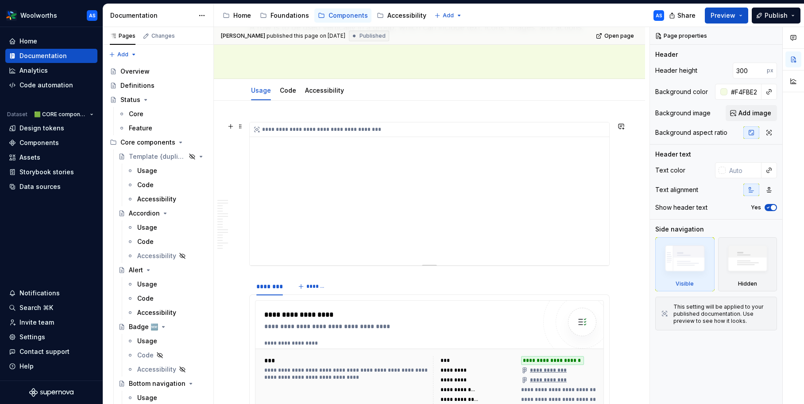
scroll to position [101, 0]
click at [531, 333] on div "**********" at bounding box center [400, 375] width 272 height 136
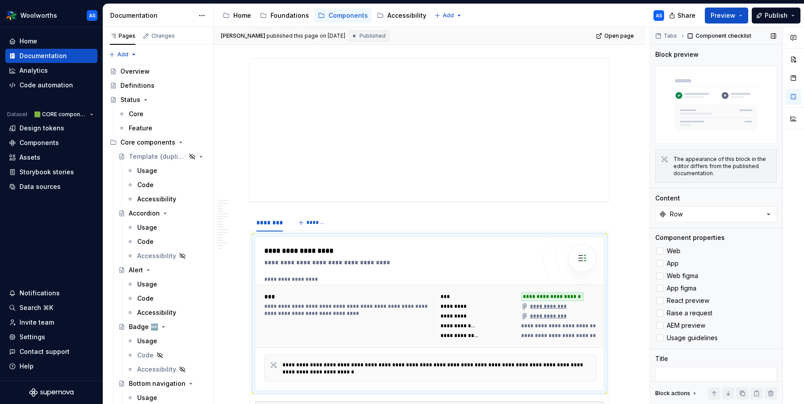
scroll to position [26, 0]
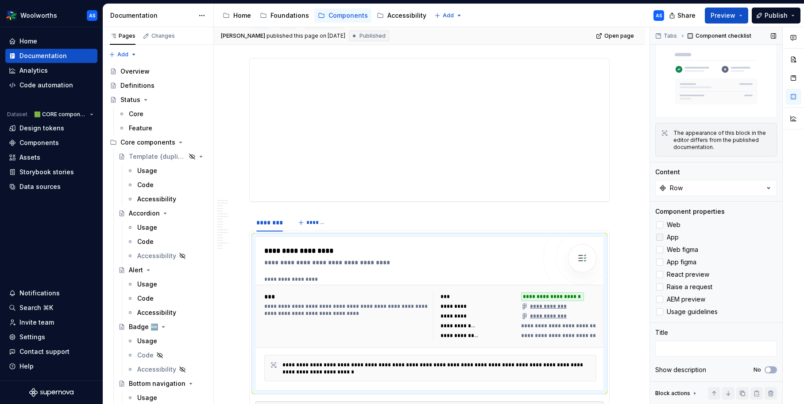
click at [660, 234] on div at bounding box center [659, 236] width 7 height 7
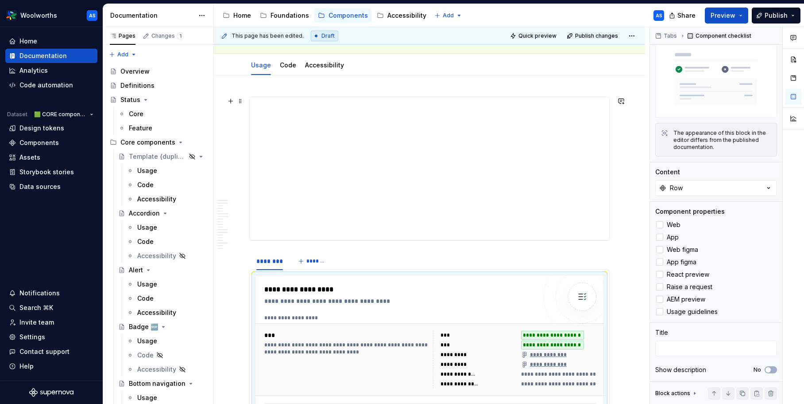
scroll to position [0, 0]
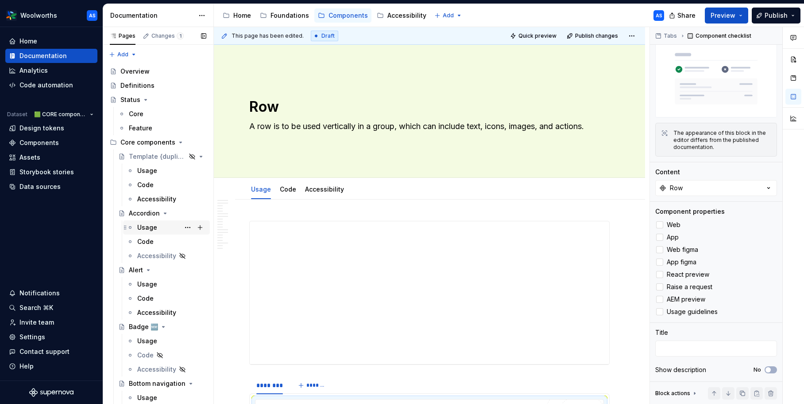
click at [160, 230] on div "Usage" at bounding box center [171, 227] width 69 height 12
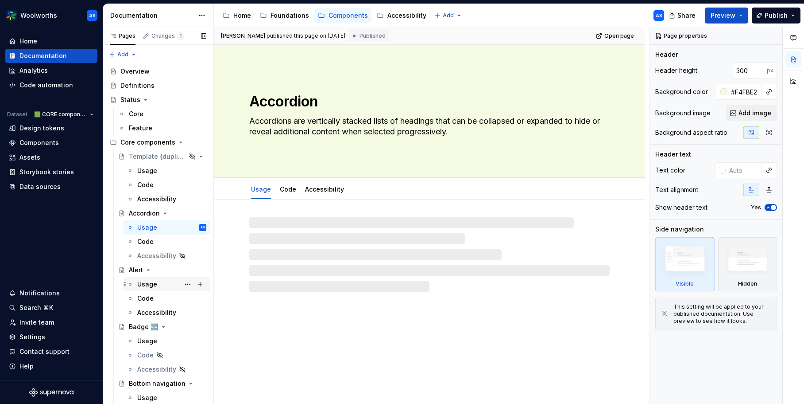
click at [159, 285] on div "Usage" at bounding box center [171, 284] width 69 height 12
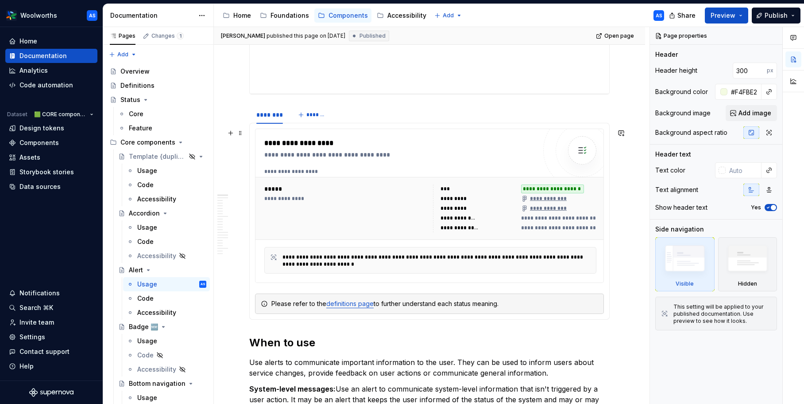
scroll to position [282, 0]
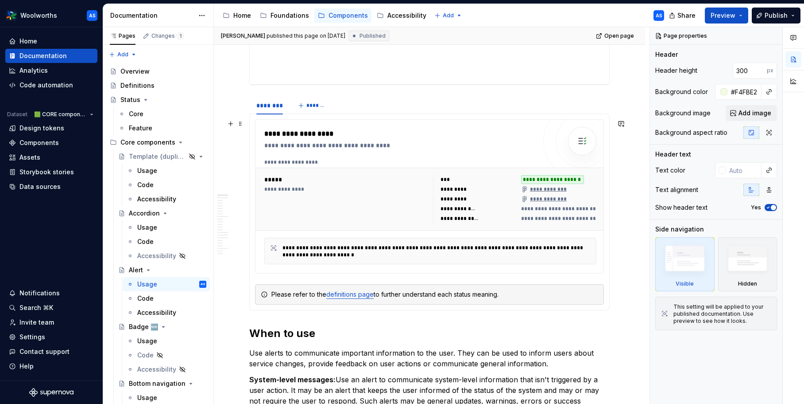
click at [502, 194] on div "**********" at bounding box center [514, 199] width 163 height 48
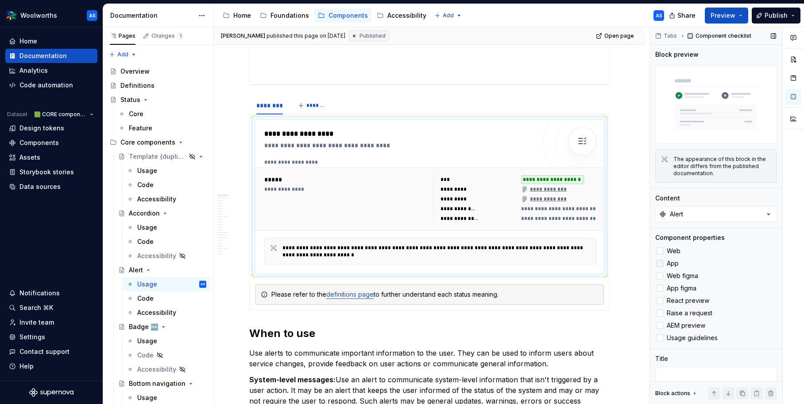
click at [661, 264] on div at bounding box center [659, 263] width 7 height 7
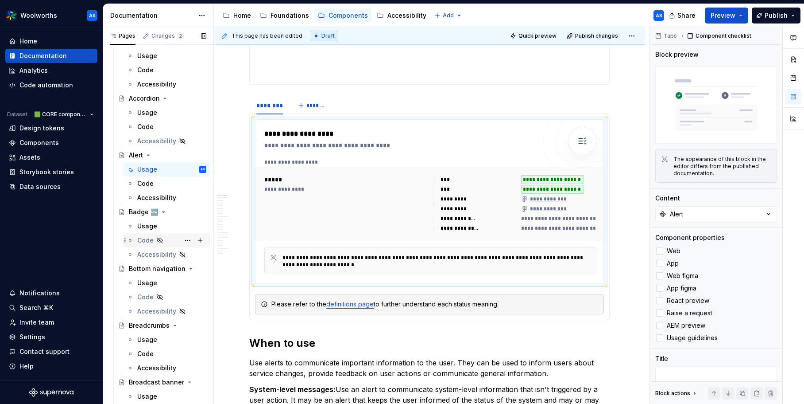
scroll to position [116, 0]
click at [153, 224] on div "Usage" at bounding box center [147, 224] width 20 height 9
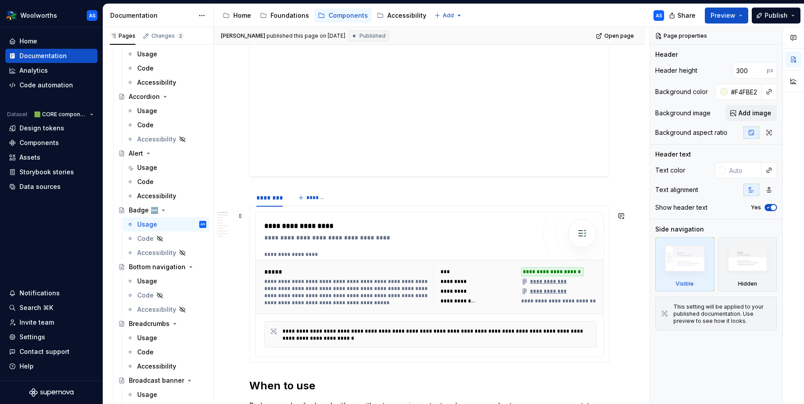
scroll to position [188, 0]
click at [514, 254] on div "**********" at bounding box center [432, 253] width 337 height 7
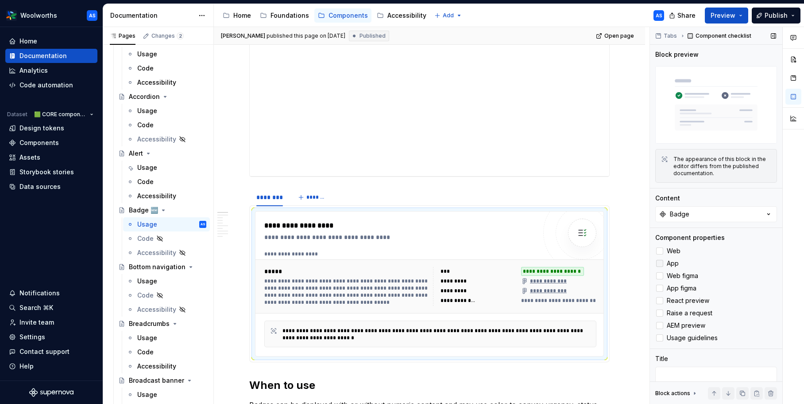
click at [664, 262] on label "App" at bounding box center [717, 263] width 122 height 11
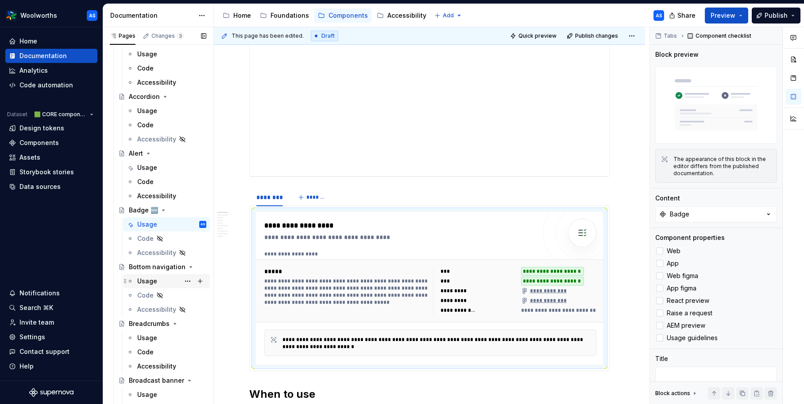
click at [152, 280] on div "Usage" at bounding box center [147, 280] width 20 height 9
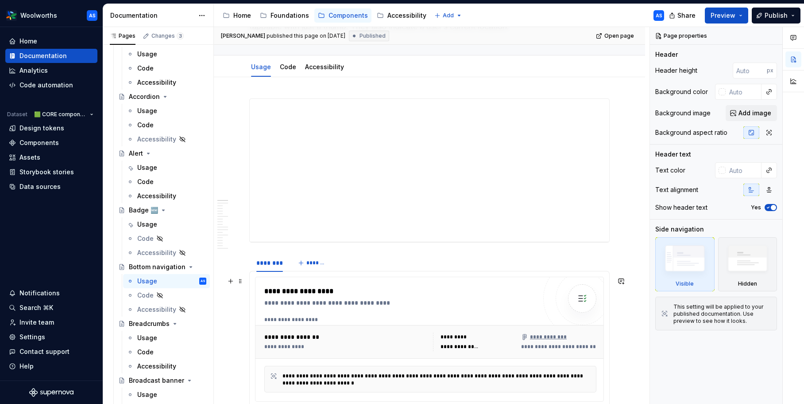
scroll to position [199, 0]
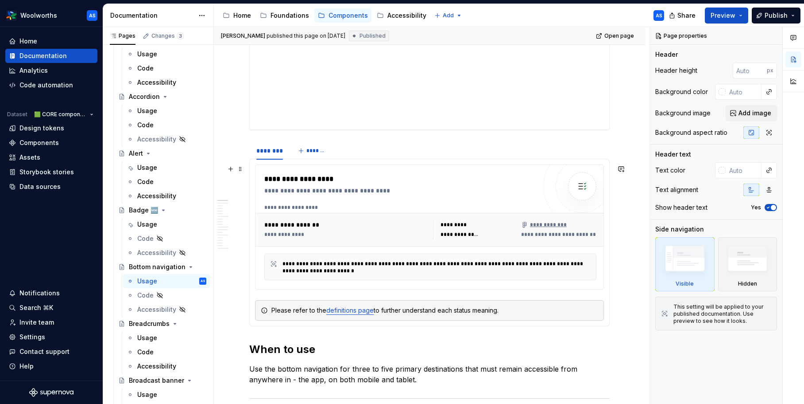
click at [414, 188] on div "**********" at bounding box center [402, 190] width 276 height 9
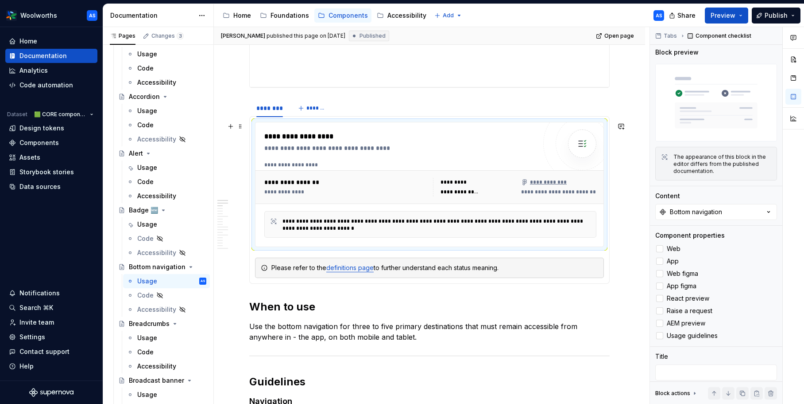
scroll to position [243, 0]
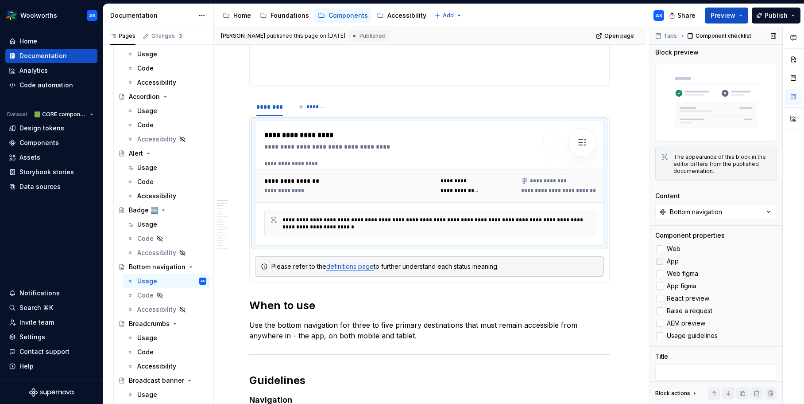
click at [661, 261] on div at bounding box center [659, 260] width 7 height 7
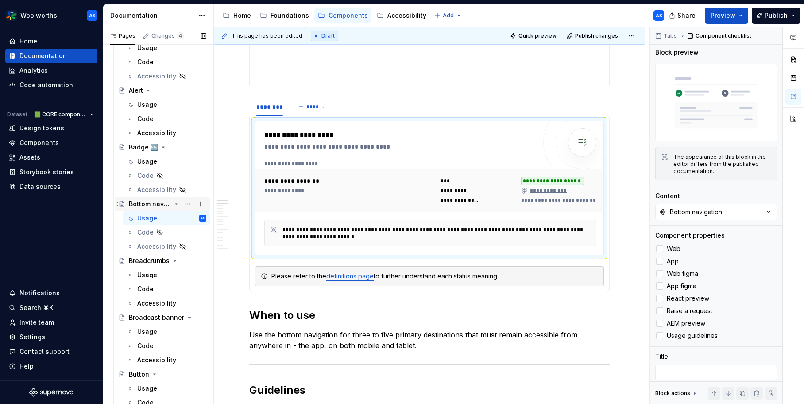
scroll to position [212, 0]
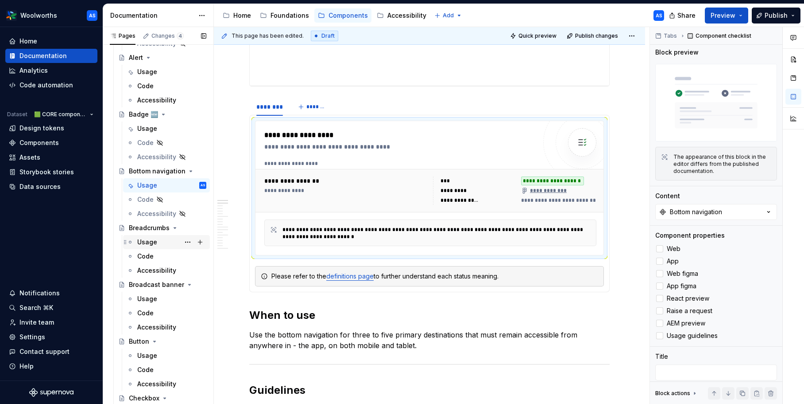
click at [160, 241] on div "Usage" at bounding box center [171, 242] width 69 height 12
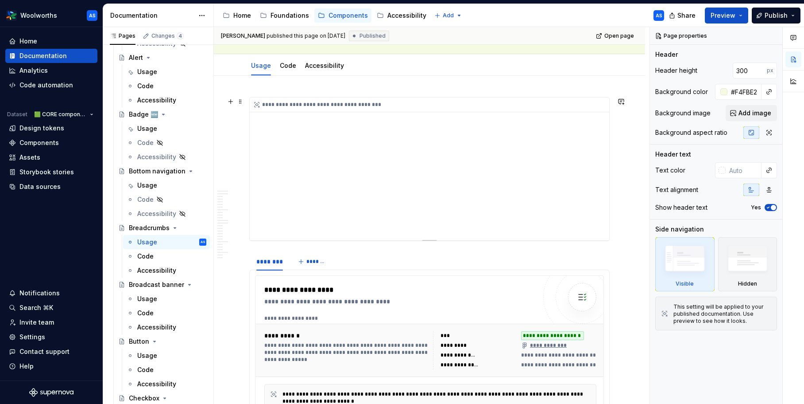
scroll to position [195, 0]
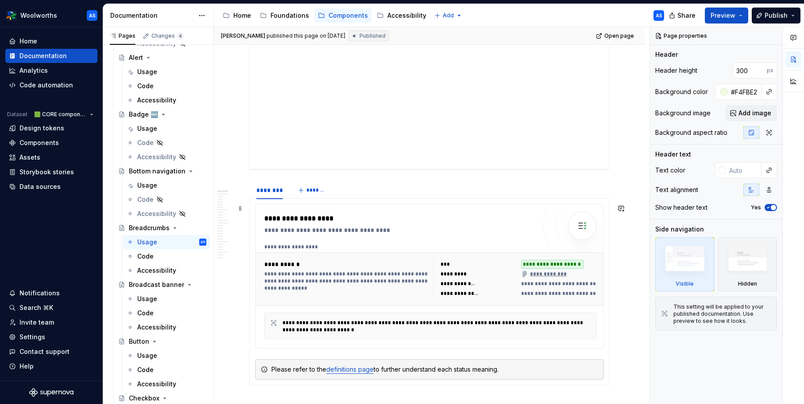
click at [428, 210] on div "**********" at bounding box center [430, 276] width 348 height 144
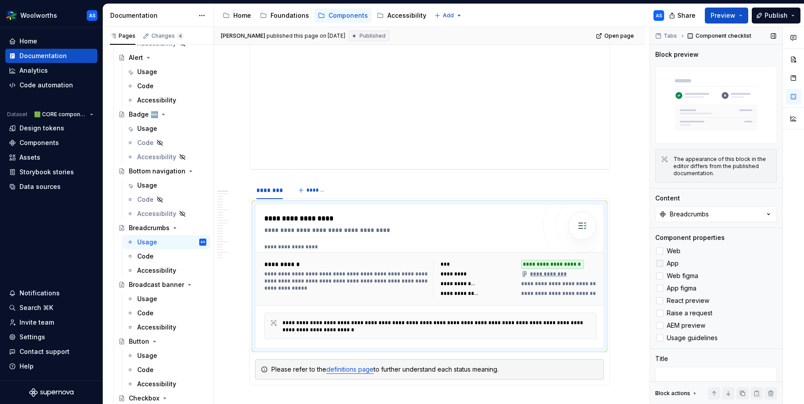
click at [660, 263] on div at bounding box center [659, 263] width 7 height 7
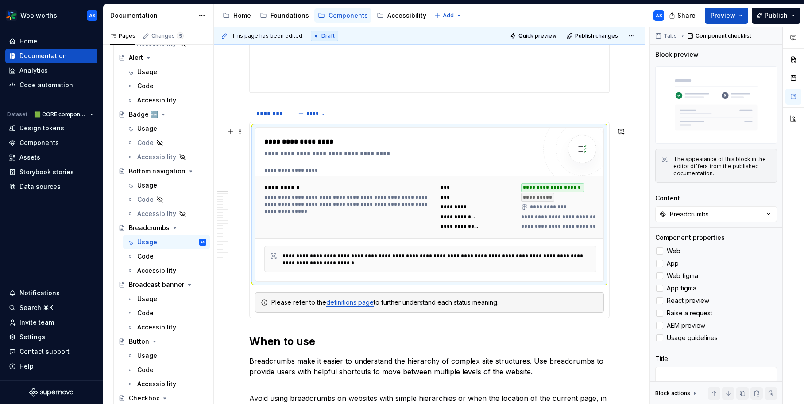
scroll to position [274, 0]
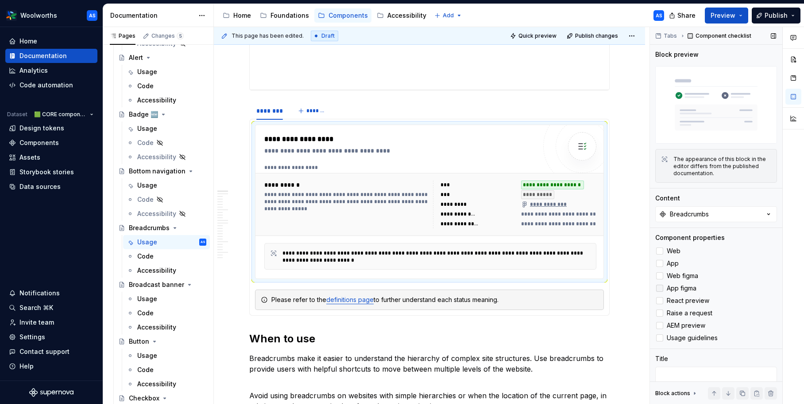
click at [662, 287] on div at bounding box center [659, 287] width 7 height 7
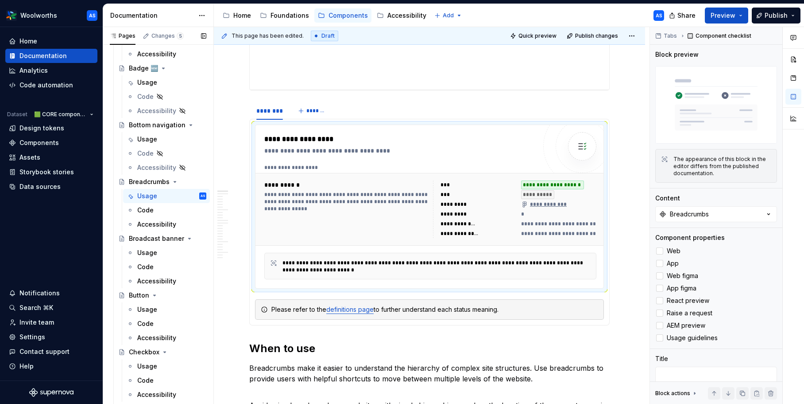
scroll to position [260, 0]
click at [660, 288] on icon at bounding box center [660, 288] width 0 height 0
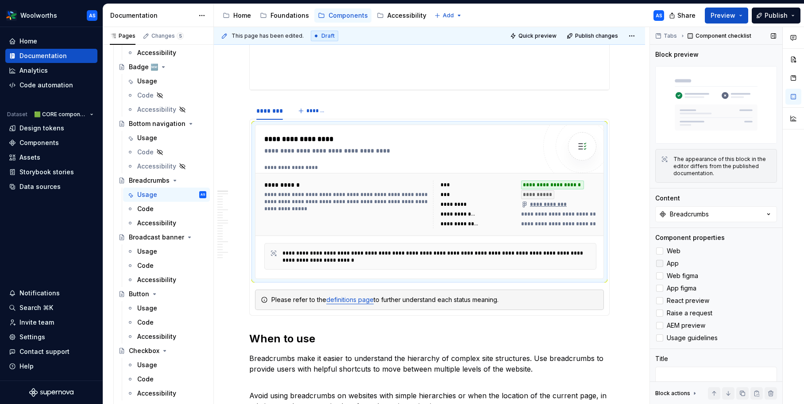
click at [660, 263] on icon at bounding box center [660, 263] width 0 height 0
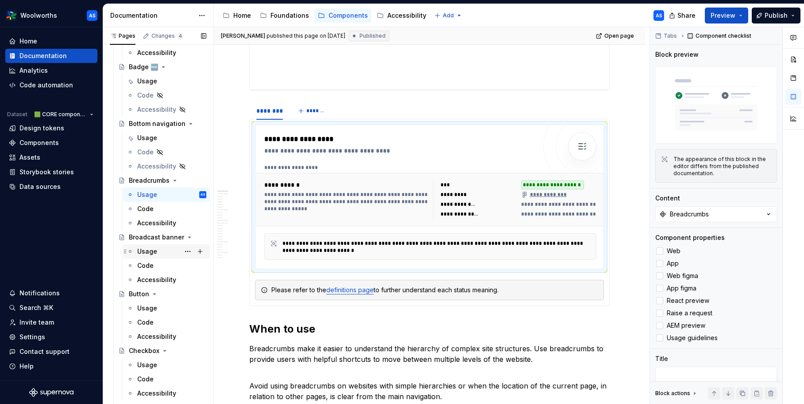
click at [150, 251] on div "Usage" at bounding box center [147, 251] width 20 height 9
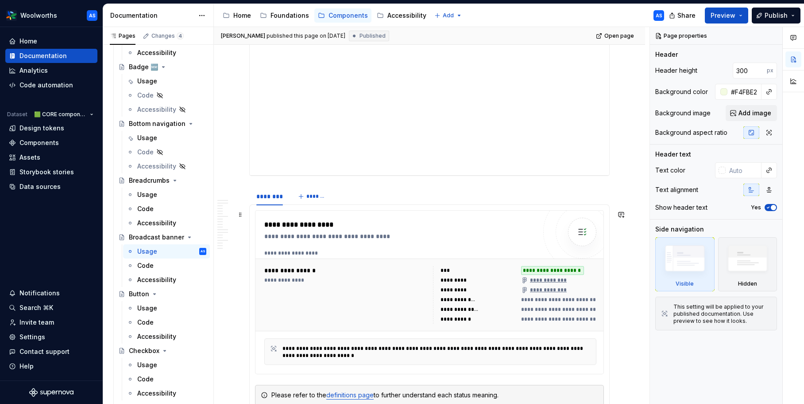
scroll to position [211, 0]
click at [488, 241] on div "**********" at bounding box center [400, 290] width 272 height 145
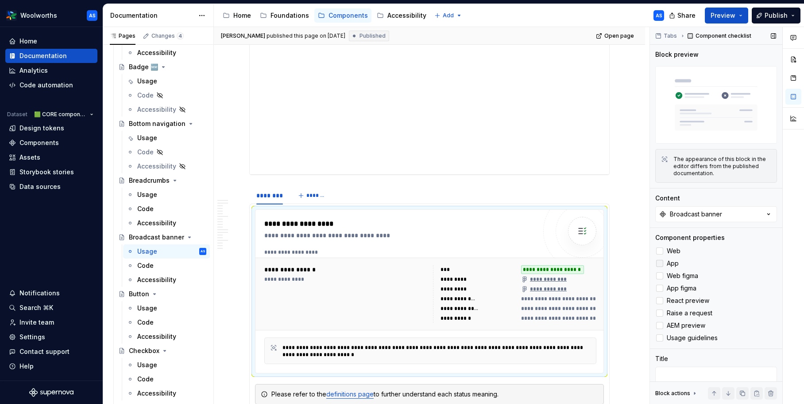
click at [660, 264] on div at bounding box center [659, 263] width 7 height 7
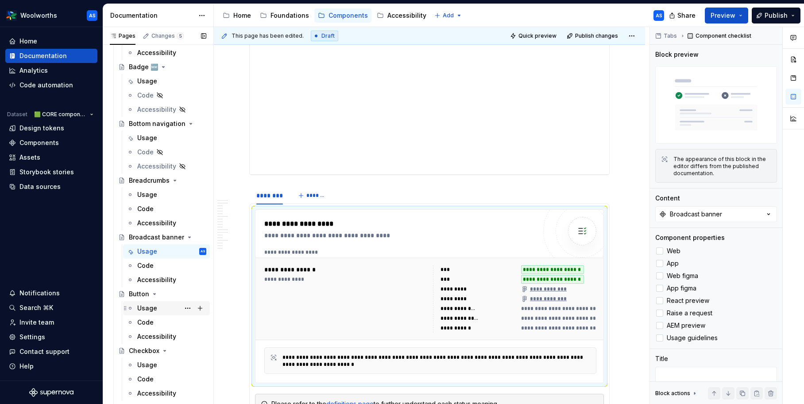
click at [166, 306] on div "Usage" at bounding box center [171, 308] width 69 height 12
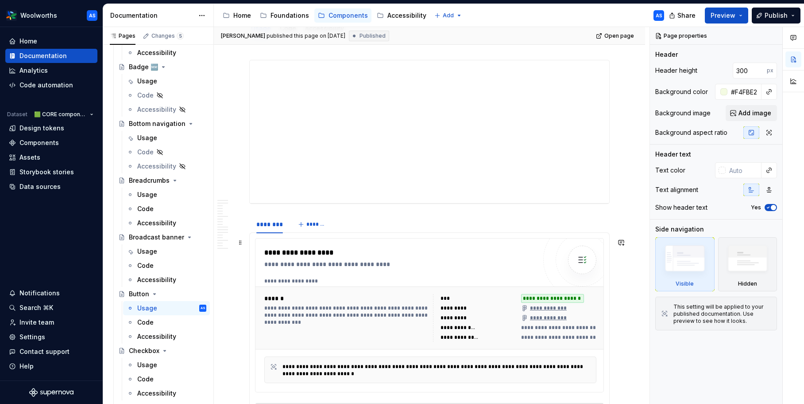
scroll to position [209, 0]
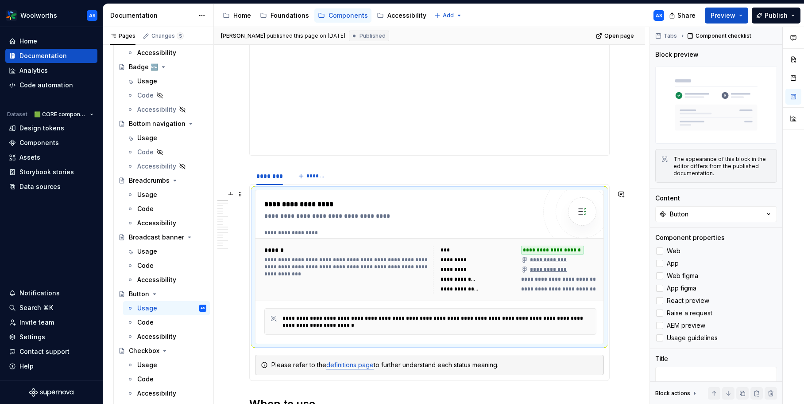
click at [429, 238] on div "**********" at bounding box center [431, 269] width 350 height 63
click at [659, 262] on div at bounding box center [659, 263] width 7 height 7
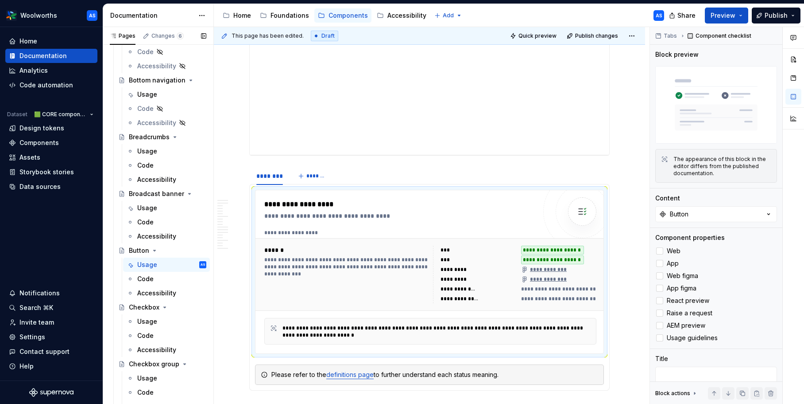
scroll to position [353, 0]
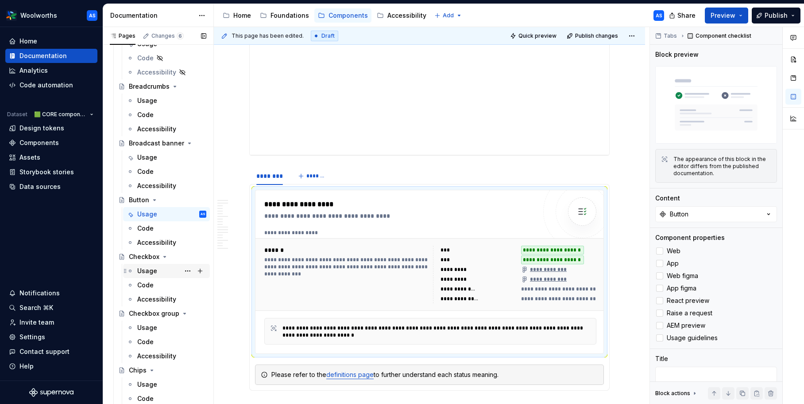
click at [159, 271] on div "Usage" at bounding box center [171, 270] width 69 height 12
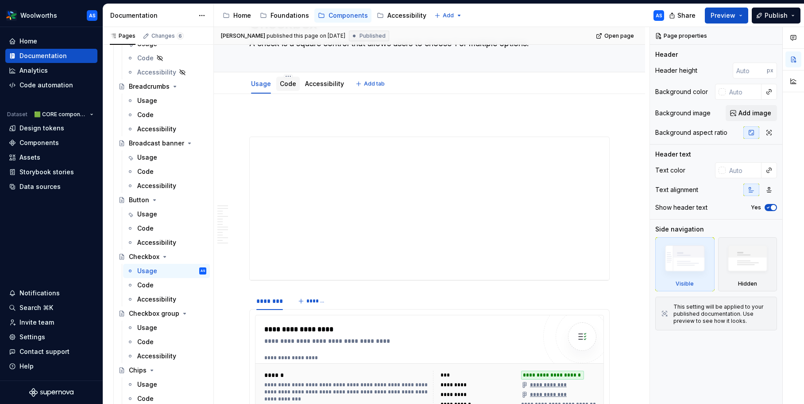
scroll to position [60, 0]
click at [239, 120] on span at bounding box center [240, 120] width 7 height 12
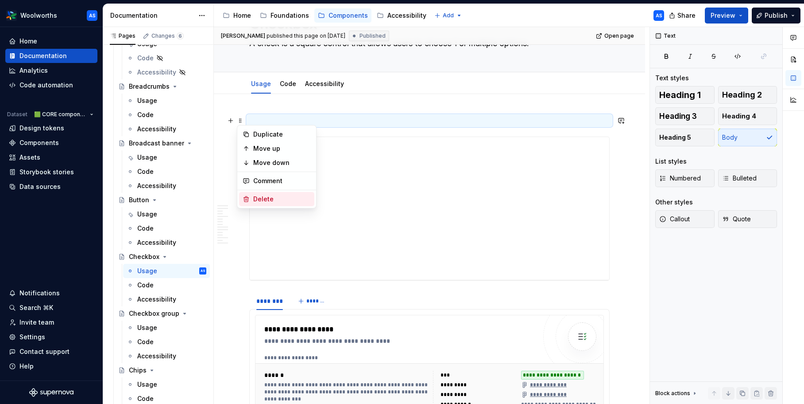
click at [271, 200] on div "Delete" at bounding box center [282, 198] width 58 height 9
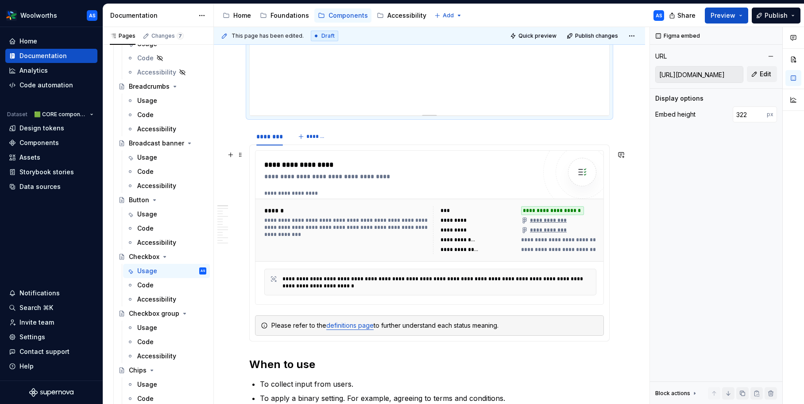
scroll to position [222, 0]
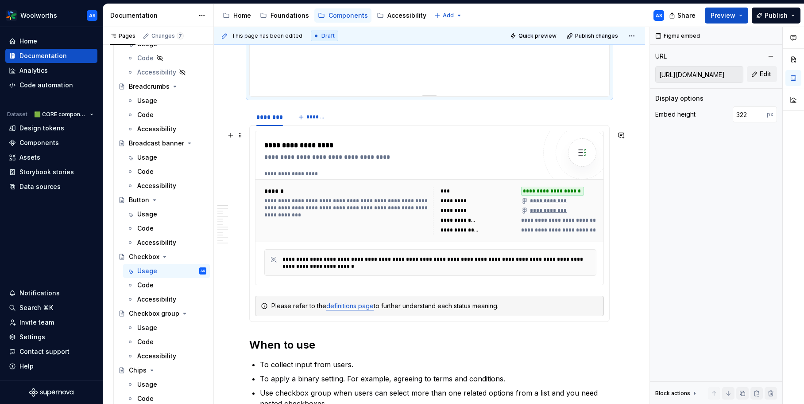
click at [440, 205] on div "**********" at bounding box center [514, 210] width 163 height 48
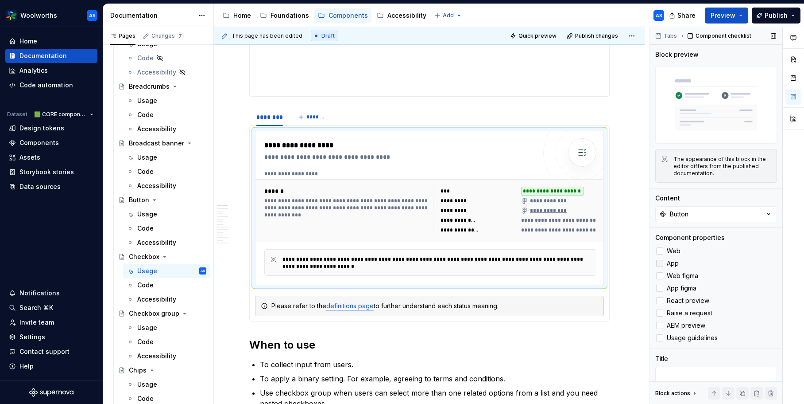
click at [660, 261] on div at bounding box center [659, 263] width 7 height 7
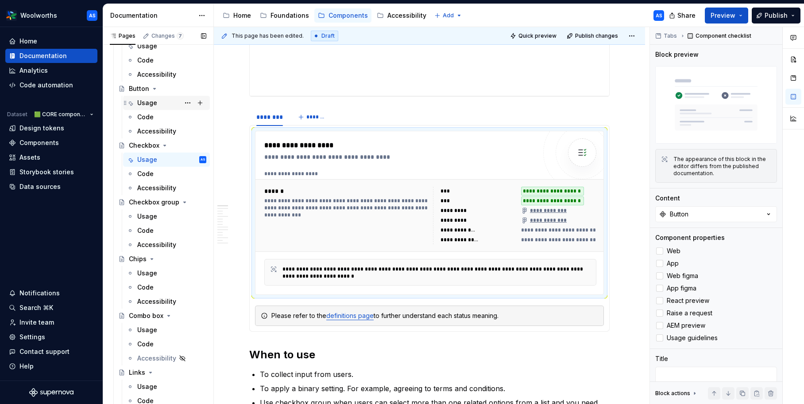
scroll to position [465, 0]
click at [148, 216] on div "Usage" at bounding box center [147, 215] width 20 height 9
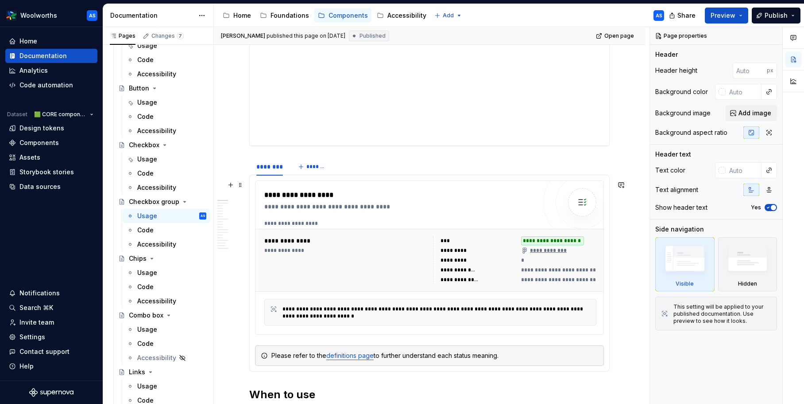
scroll to position [194, 0]
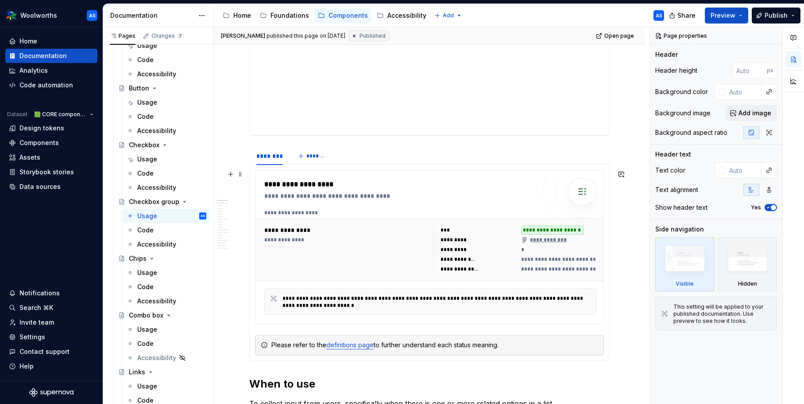
click at [408, 202] on div "**********" at bounding box center [400, 247] width 272 height 136
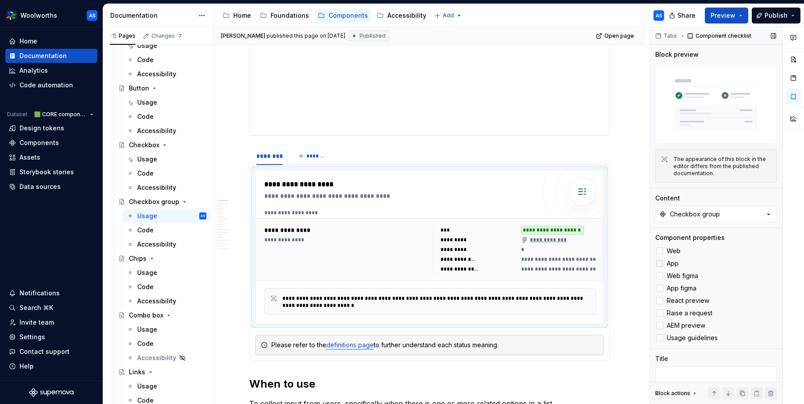
click at [663, 260] on div at bounding box center [659, 263] width 7 height 7
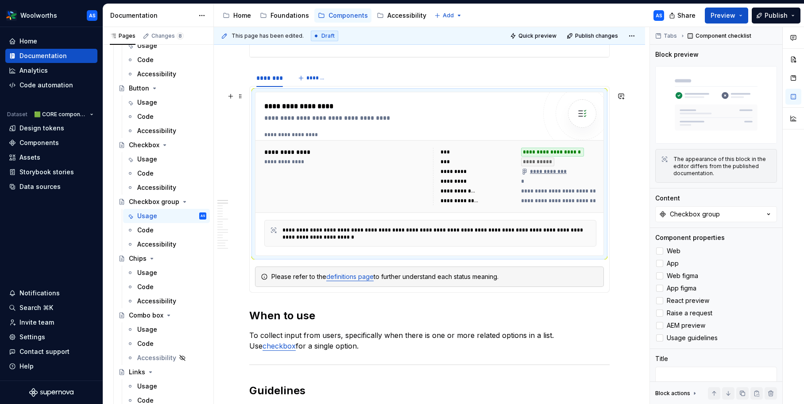
scroll to position [273, 0]
click at [147, 273] on div "Usage" at bounding box center [147, 272] width 20 height 9
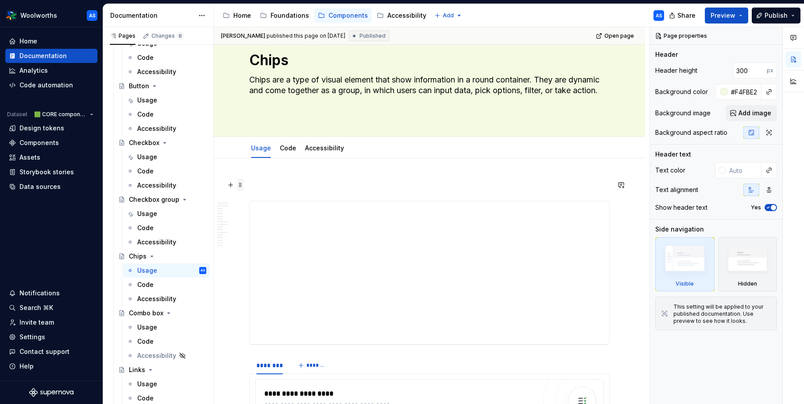
click at [241, 184] on span at bounding box center [240, 185] width 7 height 12
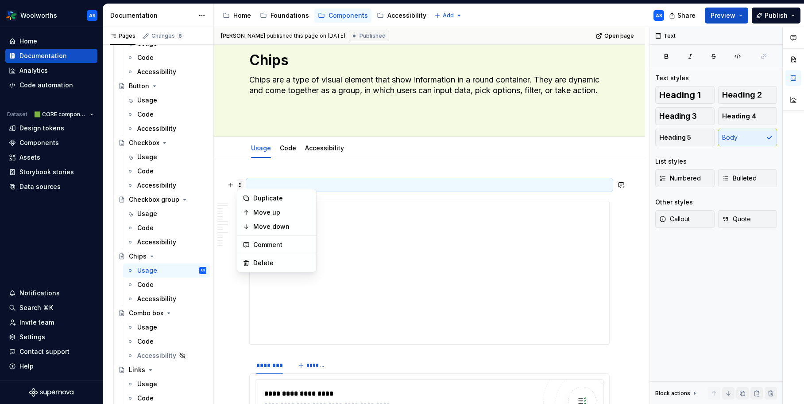
scroll to position [40, 0]
click at [266, 264] on div "Delete" at bounding box center [282, 264] width 58 height 9
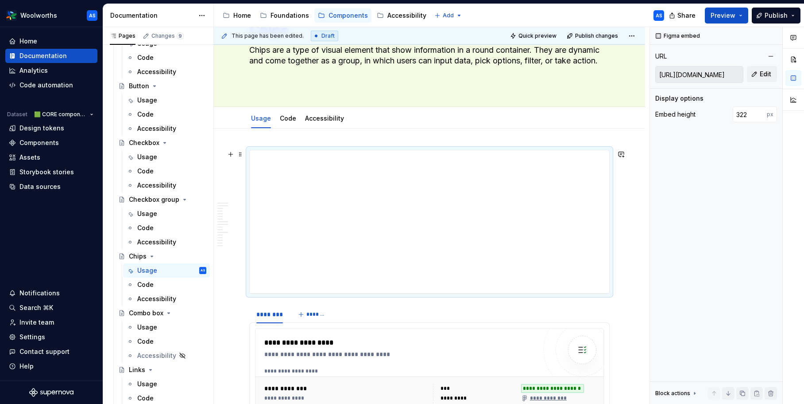
scroll to position [228, 0]
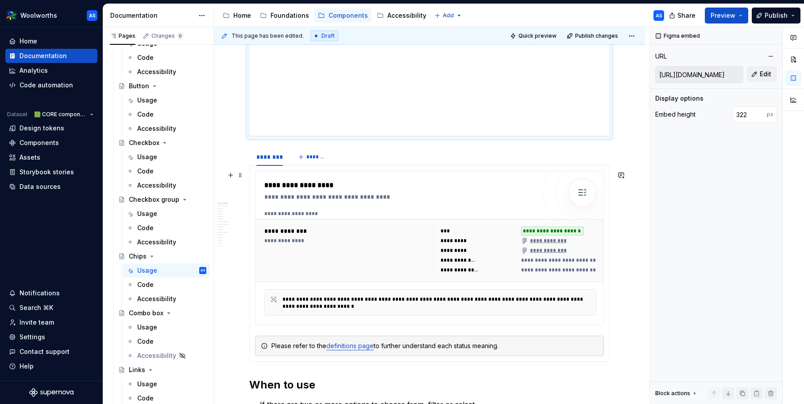
click at [368, 244] on div "**********" at bounding box center [347, 240] width 166 height 7
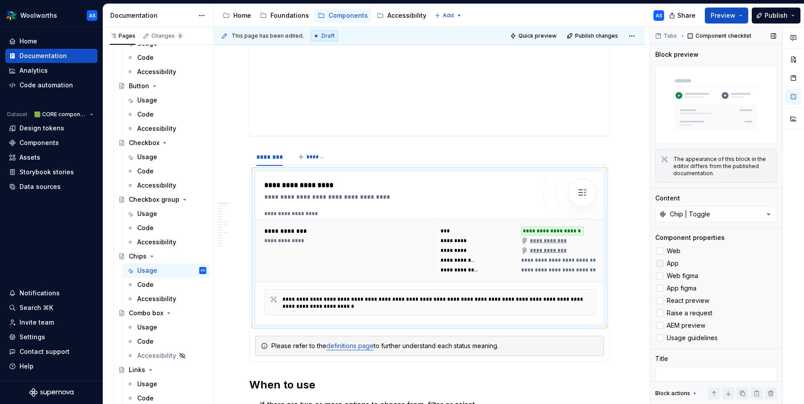
click at [659, 260] on div at bounding box center [659, 263] width 7 height 7
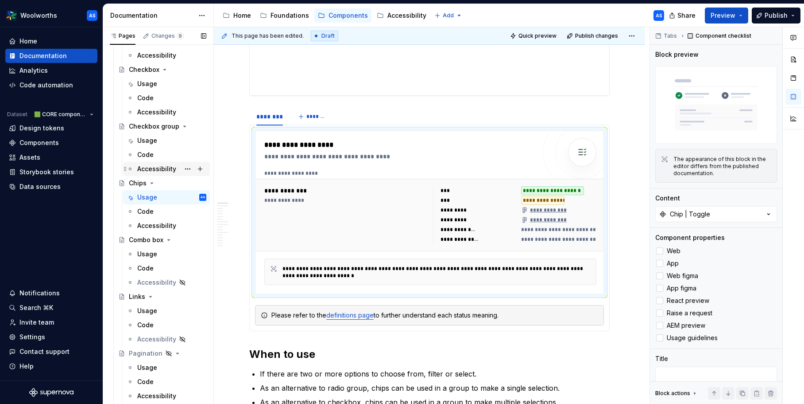
scroll to position [544, 0]
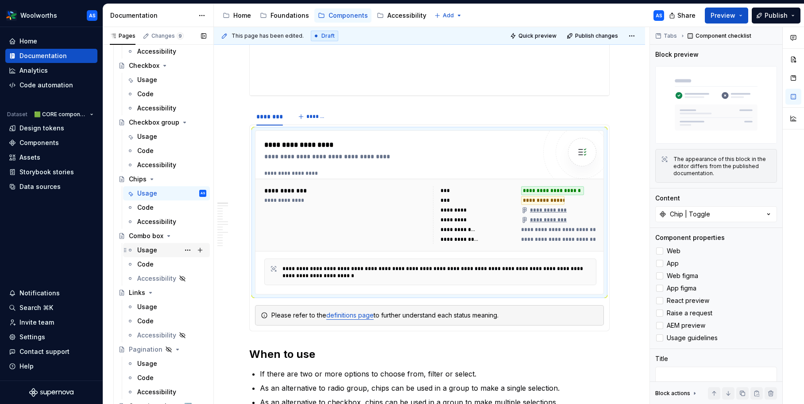
click at [155, 251] on div "Usage" at bounding box center [147, 249] width 20 height 9
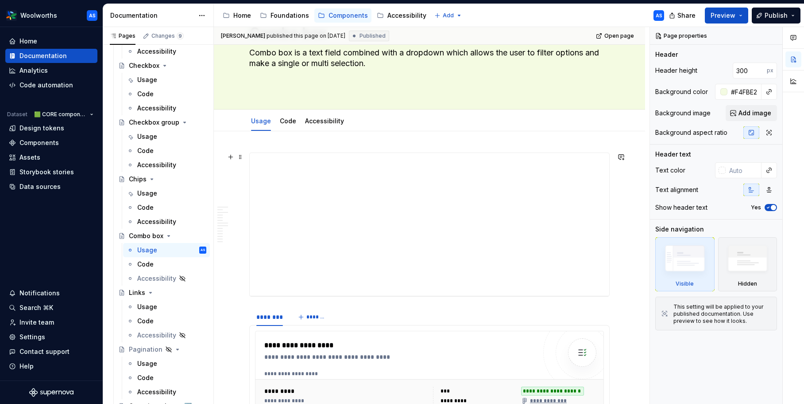
scroll to position [82, 0]
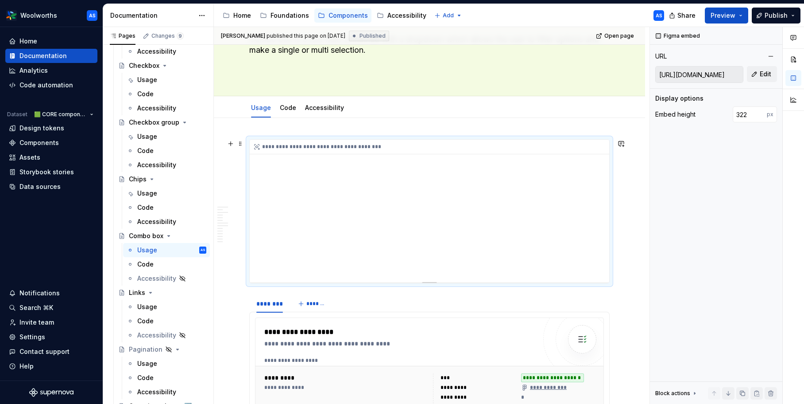
click at [480, 224] on div "**********" at bounding box center [430, 211] width 360 height 143
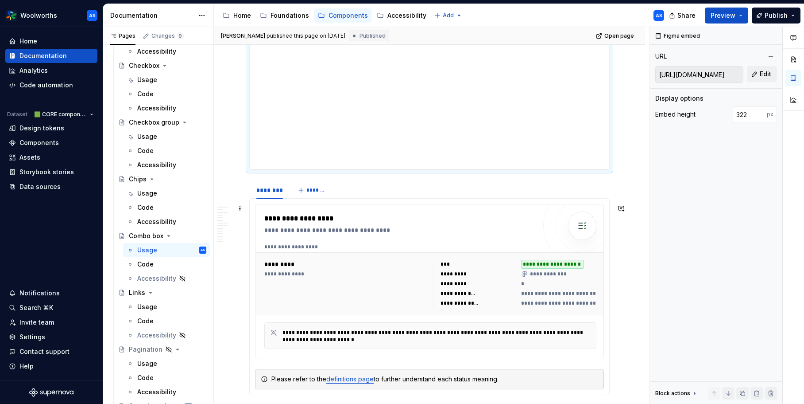
click at [474, 255] on div "**********" at bounding box center [431, 283] width 350 height 63
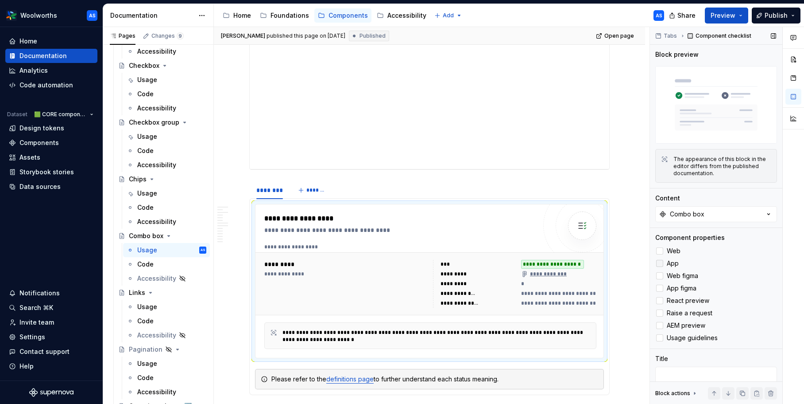
click at [662, 263] on div at bounding box center [659, 263] width 7 height 7
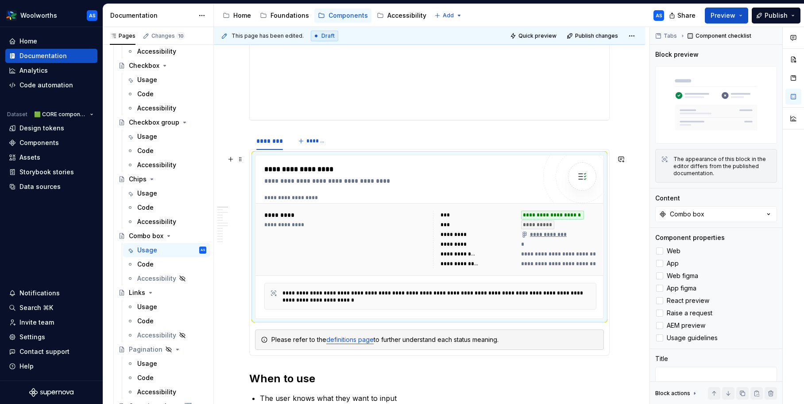
scroll to position [255, 0]
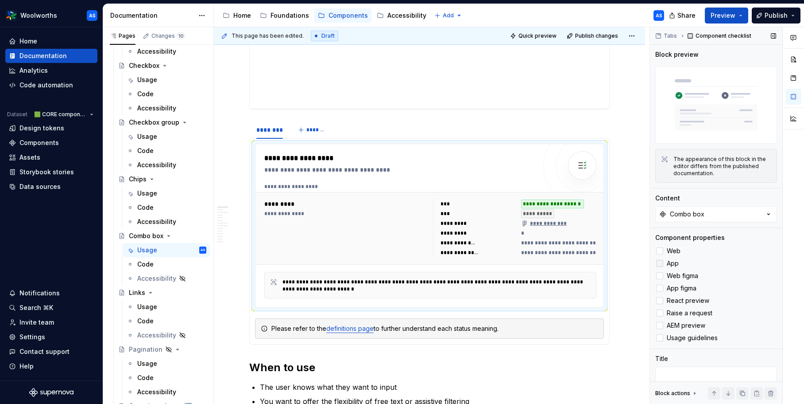
click at [660, 263] on polyline at bounding box center [660, 263] width 0 height 0
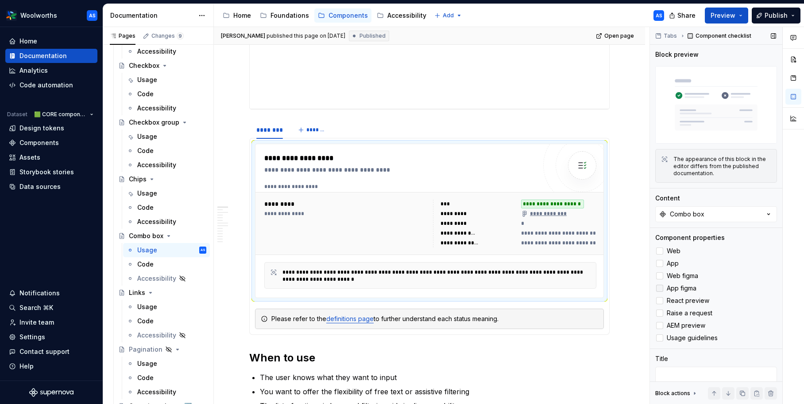
click at [660, 288] on icon at bounding box center [660, 288] width 0 height 0
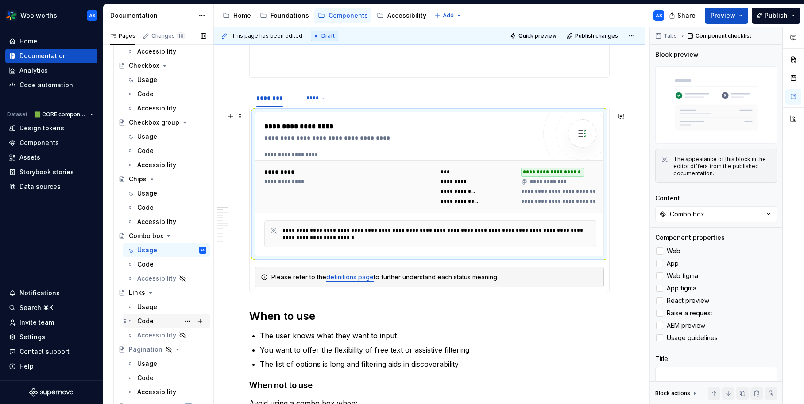
scroll to position [289, 0]
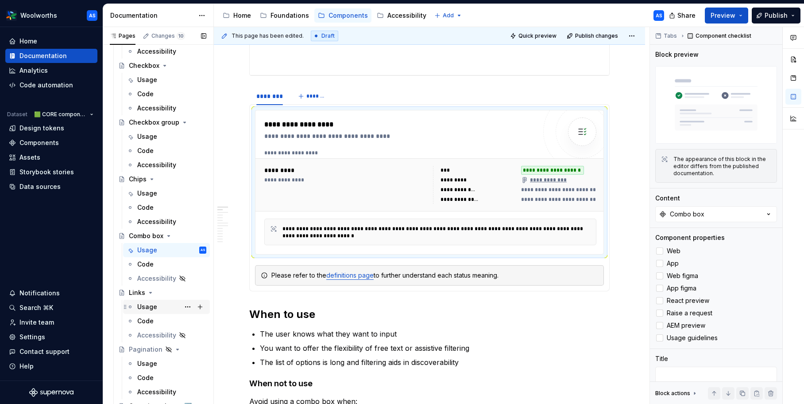
click at [157, 305] on div "Usage" at bounding box center [171, 306] width 69 height 12
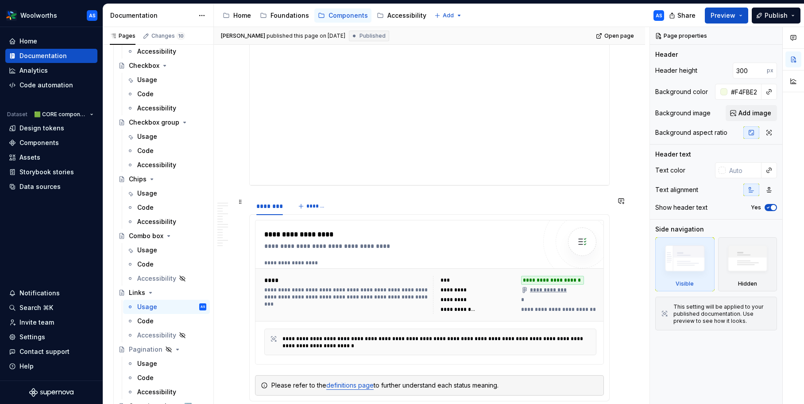
scroll to position [182, 0]
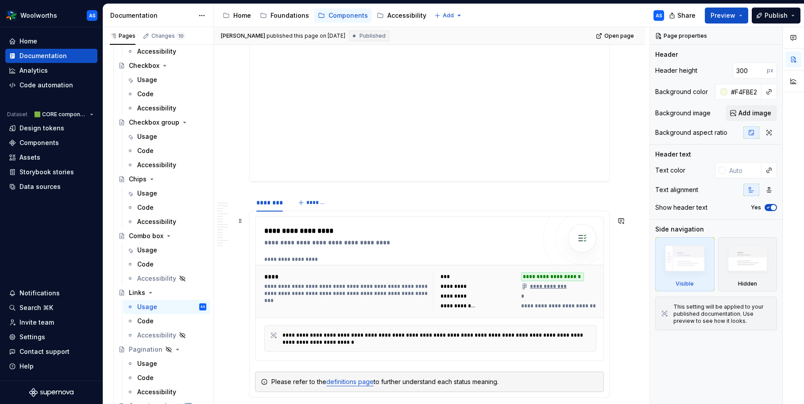
click at [522, 241] on div "**********" at bounding box center [402, 242] width 276 height 9
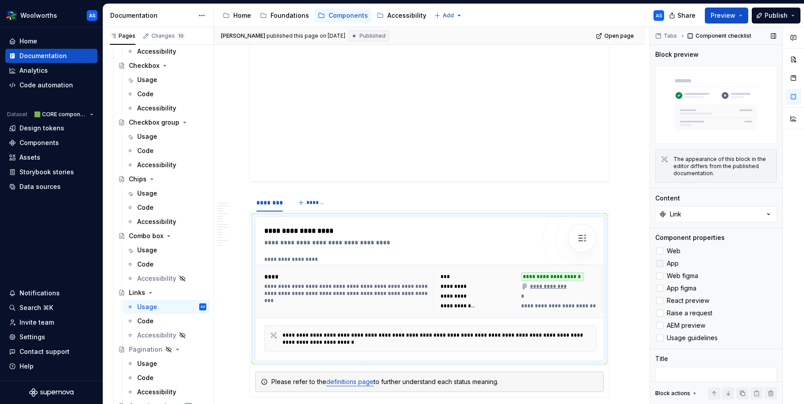
click at [662, 263] on div at bounding box center [659, 263] width 7 height 7
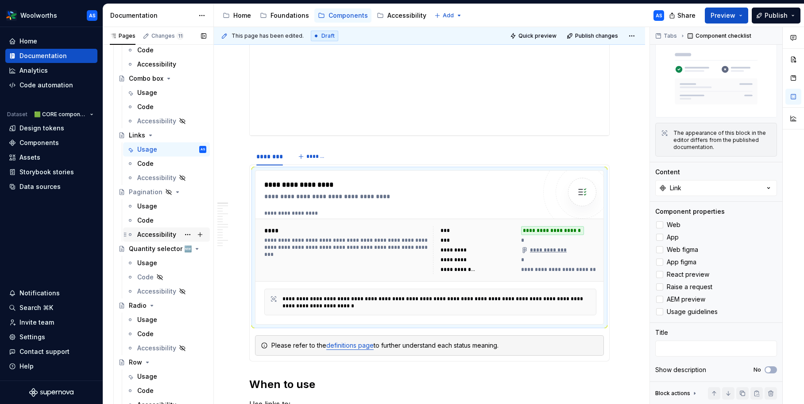
scroll to position [707, 0]
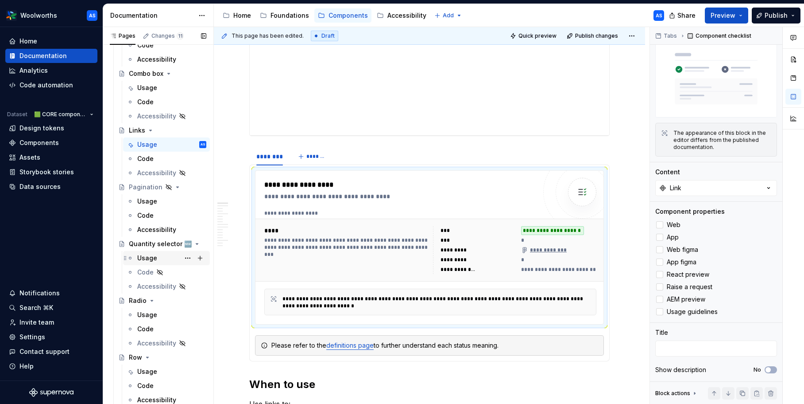
click at [161, 257] on div "Usage" at bounding box center [171, 258] width 69 height 12
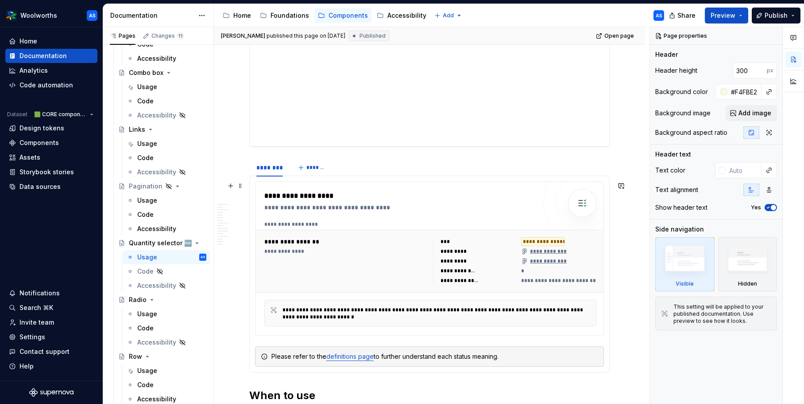
scroll to position [223, 0]
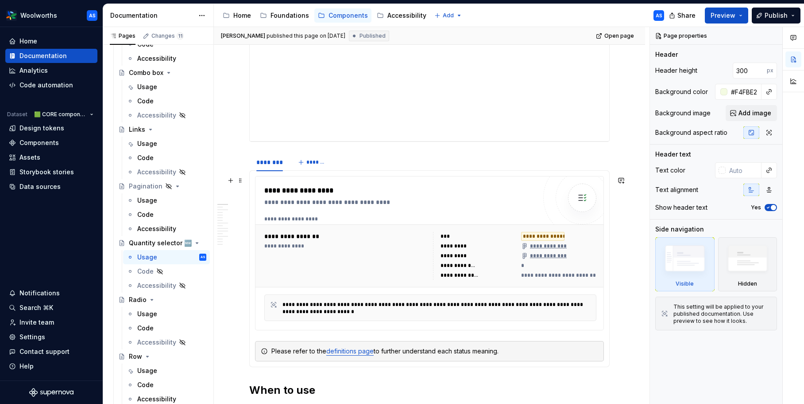
click at [511, 268] on div "**********" at bounding box center [478, 265] width 75 height 9
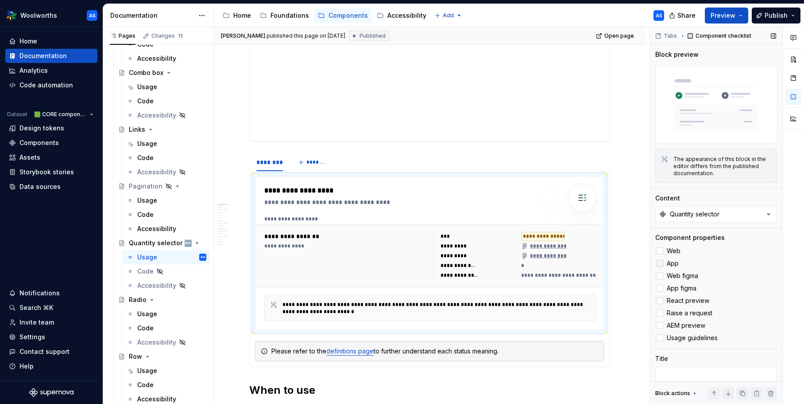
click at [656, 259] on label "App" at bounding box center [717, 263] width 122 height 11
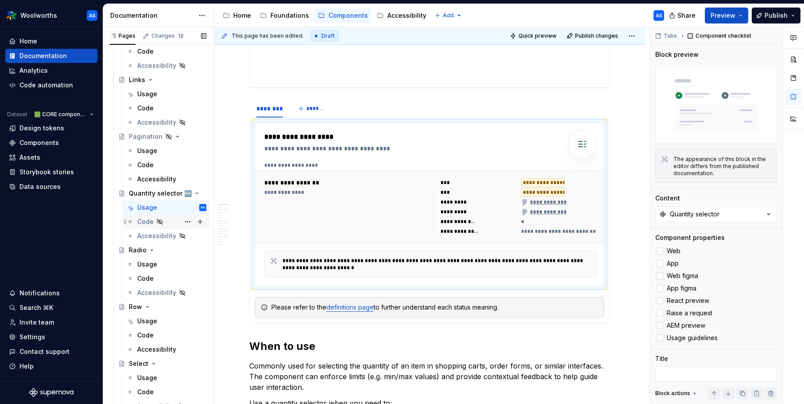
scroll to position [759, 0]
click at [156, 264] on div "Usage" at bounding box center [171, 262] width 69 height 12
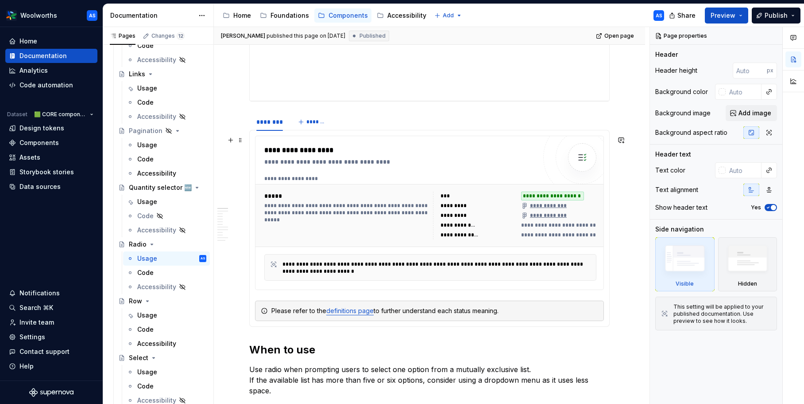
scroll to position [220, 0]
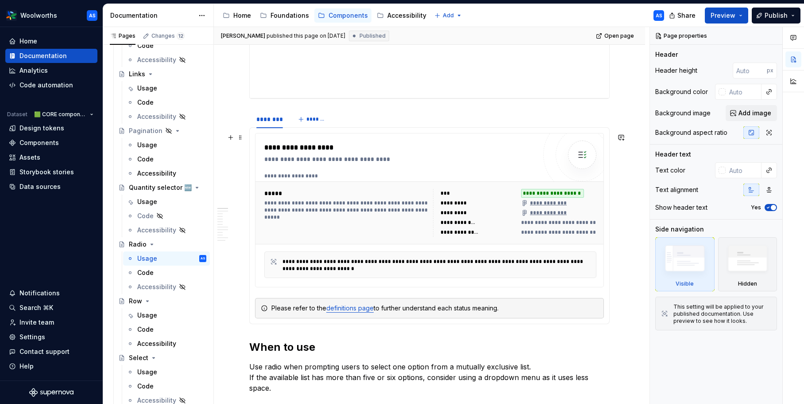
click at [492, 251] on div "**********" at bounding box center [430, 264] width 332 height 27
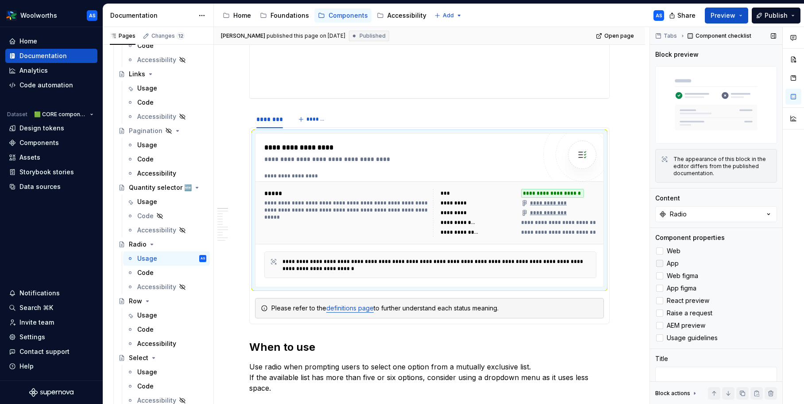
click at [661, 261] on div at bounding box center [659, 263] width 7 height 7
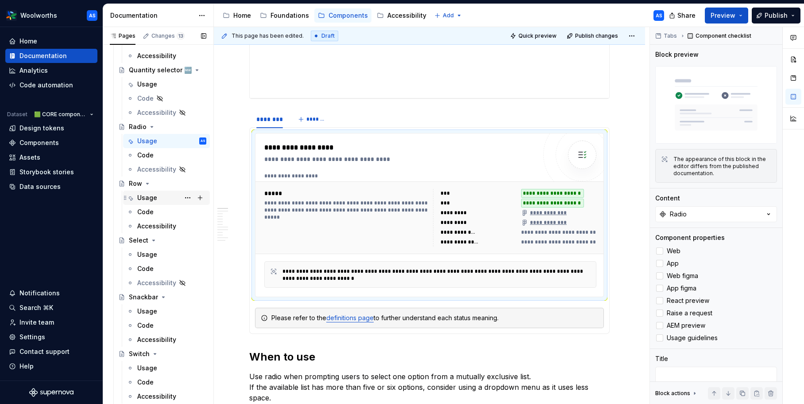
scroll to position [884, 0]
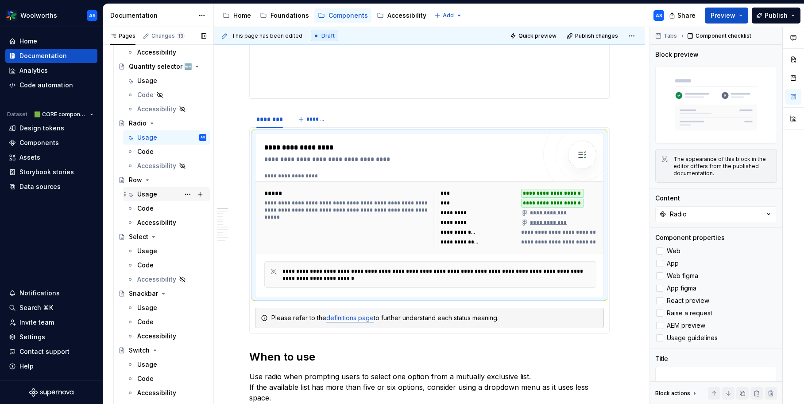
click at [154, 198] on div "Usage" at bounding box center [147, 194] width 20 height 9
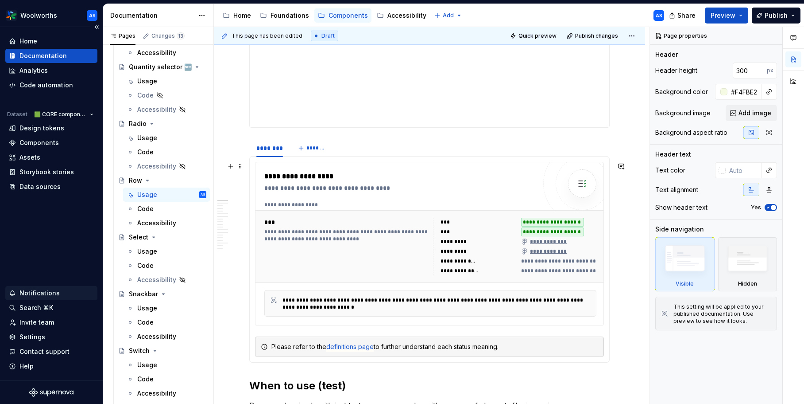
scroll to position [245, 0]
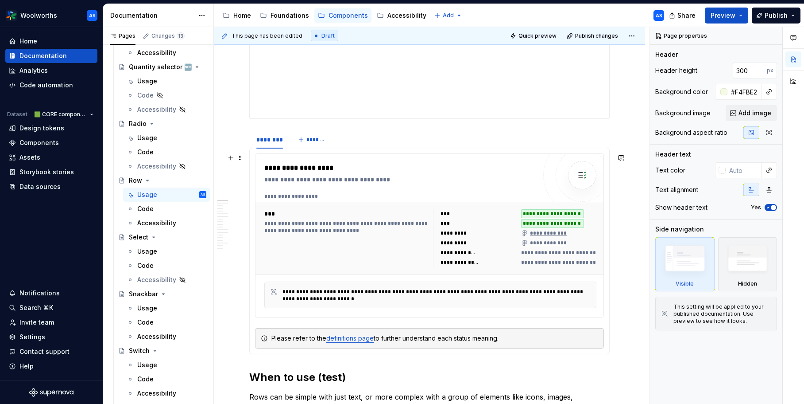
click at [408, 218] on div "**********" at bounding box center [345, 238] width 163 height 58
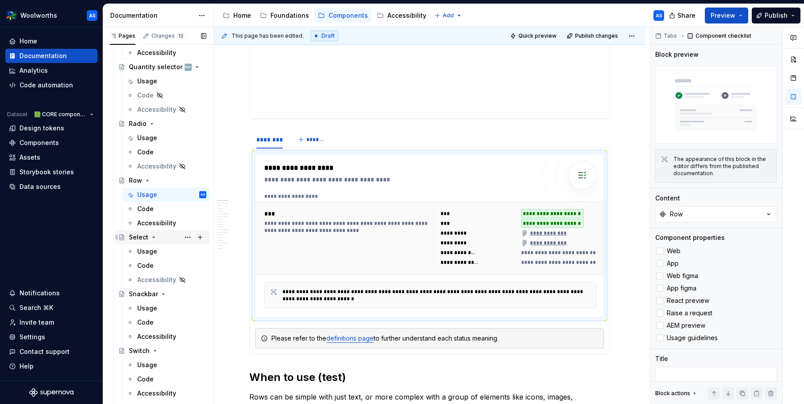
scroll to position [905, 0]
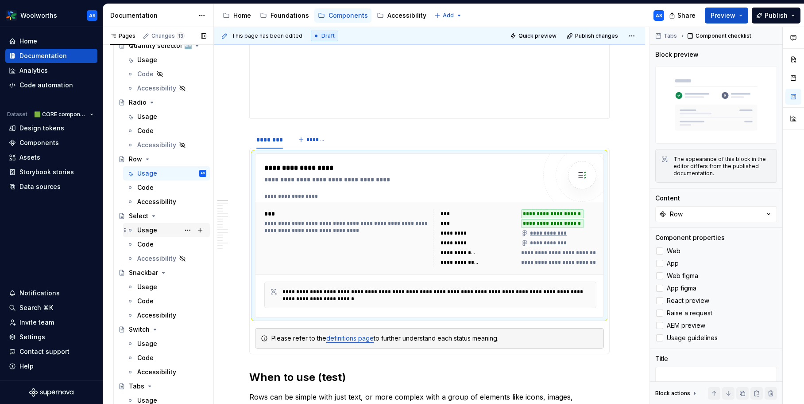
click at [156, 231] on div "Usage" at bounding box center [147, 229] width 20 height 9
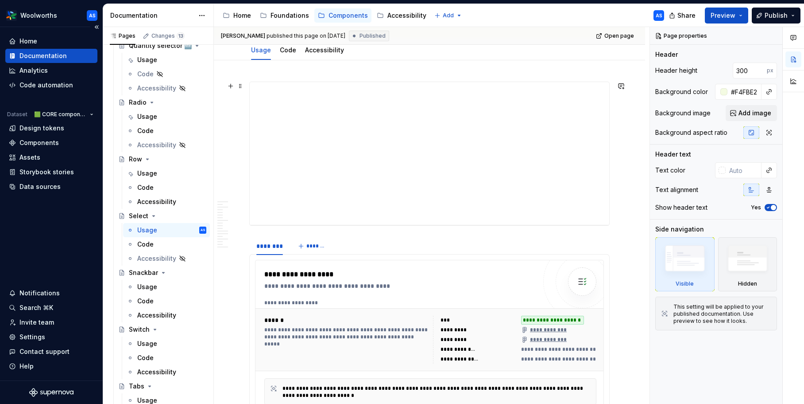
scroll to position [209, 0]
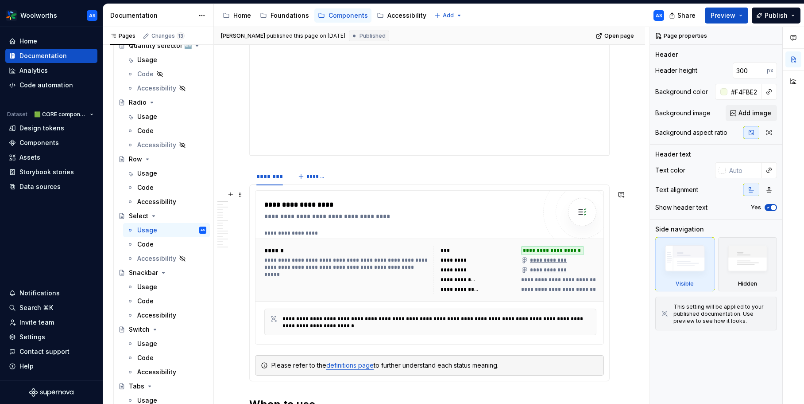
click at [491, 235] on div "**********" at bounding box center [432, 232] width 337 height 7
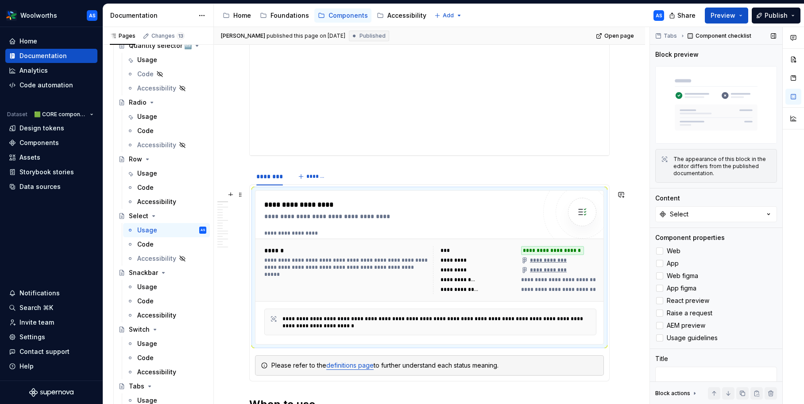
scroll to position [209, 0]
click at [660, 260] on div at bounding box center [659, 263] width 7 height 7
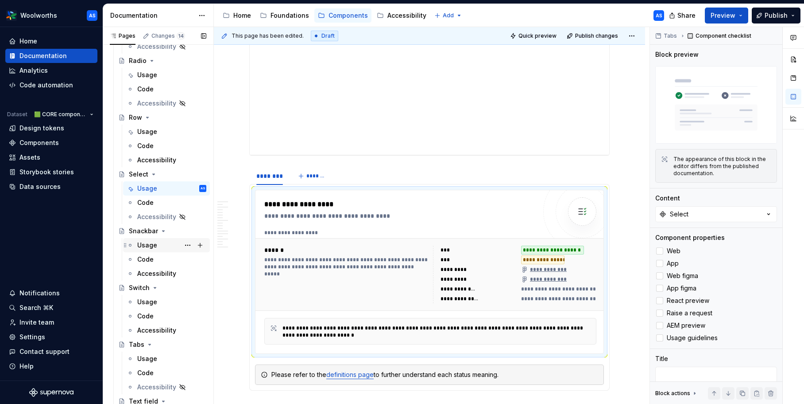
click at [148, 242] on div "Usage" at bounding box center [147, 245] width 20 height 9
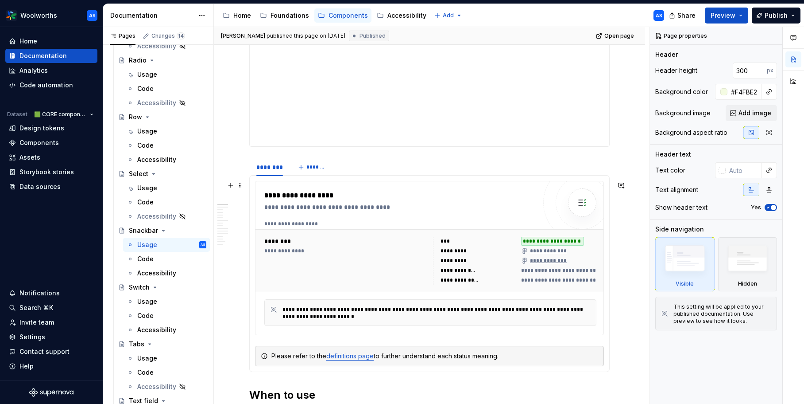
scroll to position [221, 0]
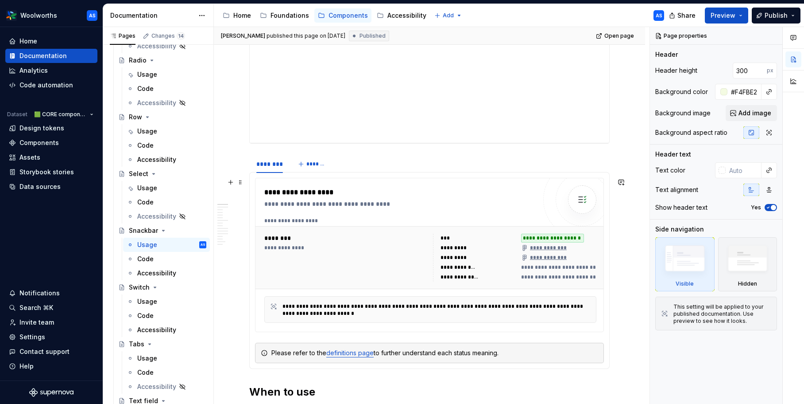
click at [499, 223] on div "**********" at bounding box center [432, 220] width 337 height 7
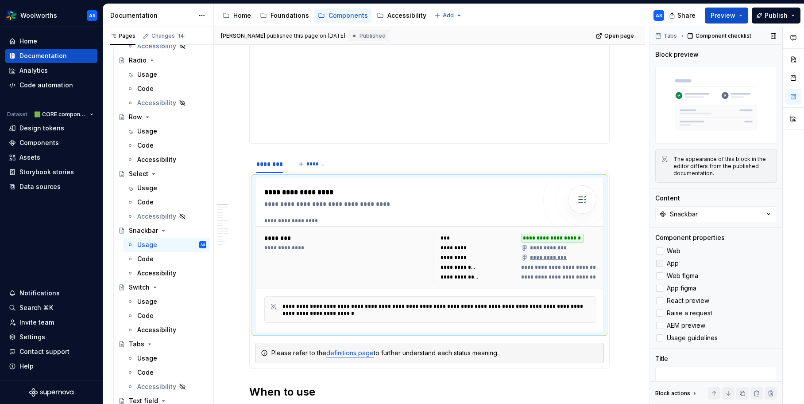
click at [659, 261] on div at bounding box center [659, 263] width 7 height 7
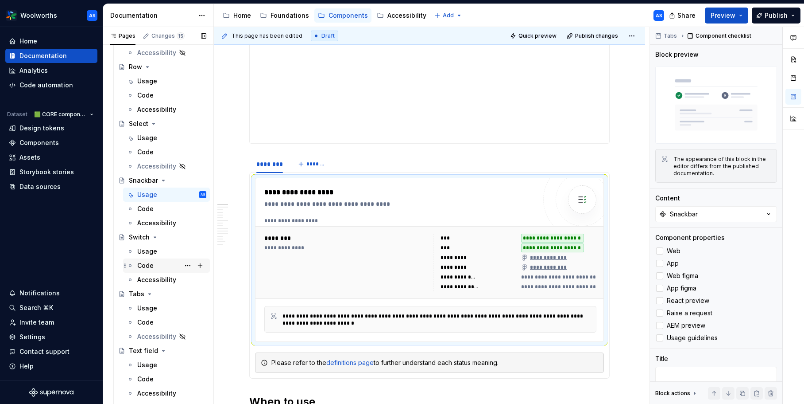
scroll to position [1002, 0]
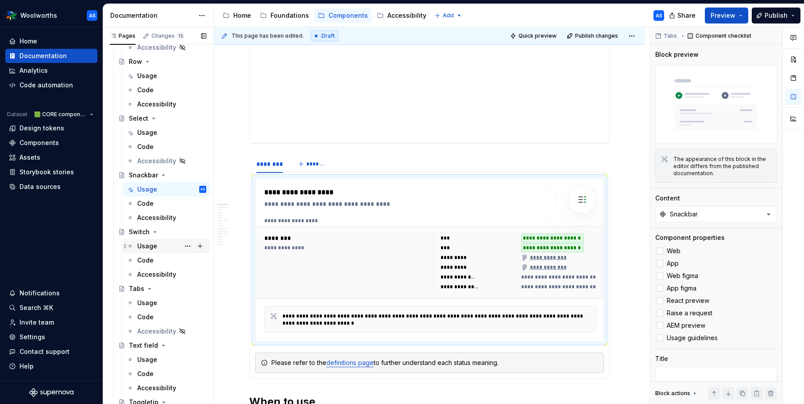
click at [153, 248] on div "Usage" at bounding box center [147, 245] width 20 height 9
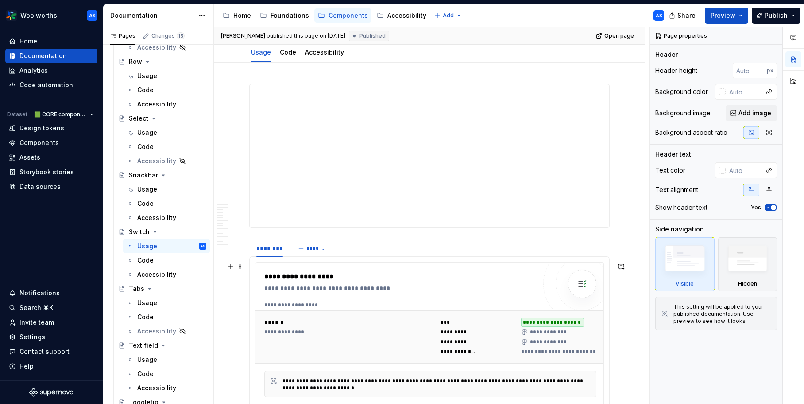
click at [427, 307] on div "**********" at bounding box center [432, 304] width 337 height 7
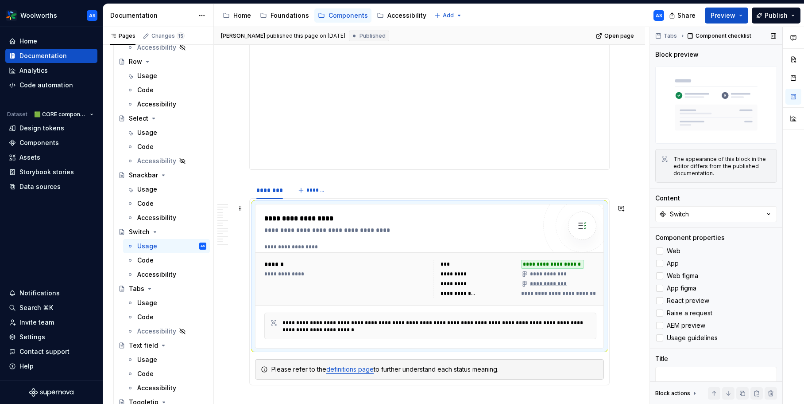
scroll to position [153, 0]
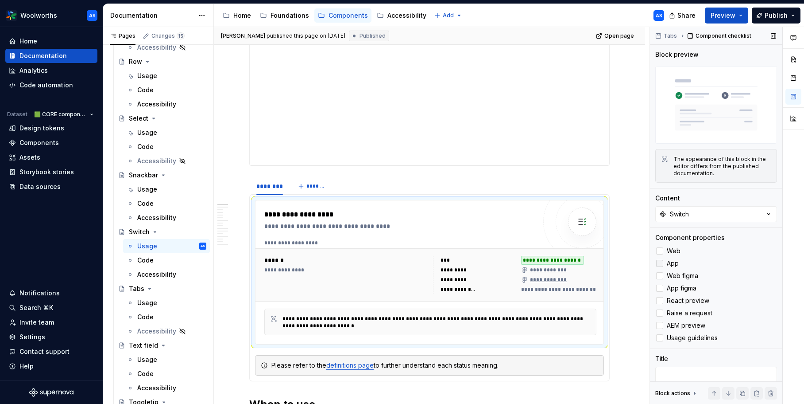
click at [656, 264] on div at bounding box center [659, 263] width 7 height 7
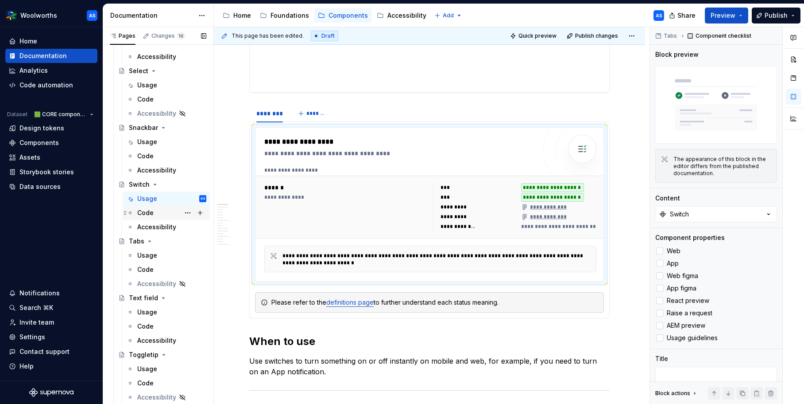
scroll to position [1056, 0]
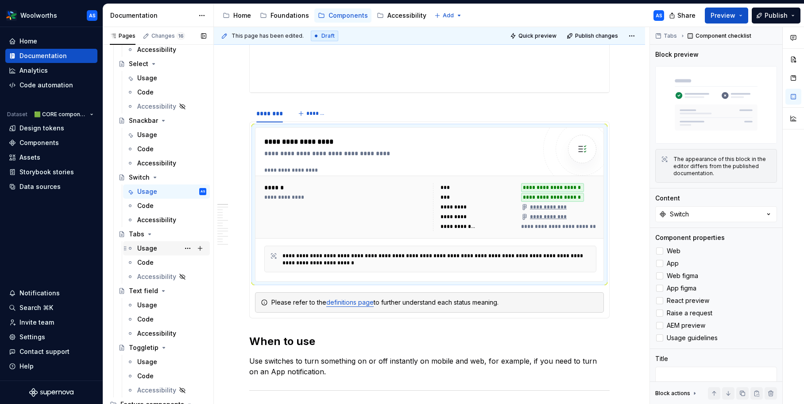
click at [158, 249] on div "Usage" at bounding box center [171, 248] width 69 height 12
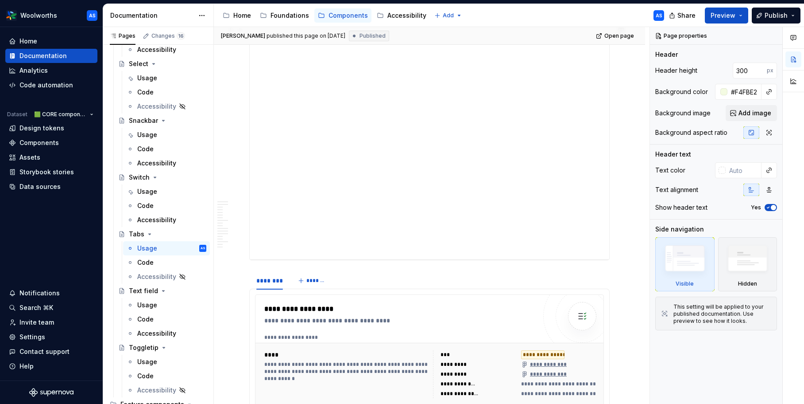
scroll to position [195, 0]
click at [525, 338] on div "**********" at bounding box center [432, 336] width 337 height 7
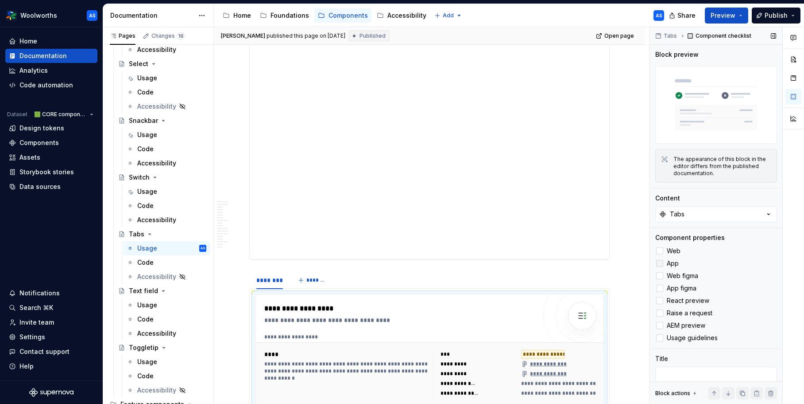
click at [660, 262] on div at bounding box center [659, 263] width 7 height 7
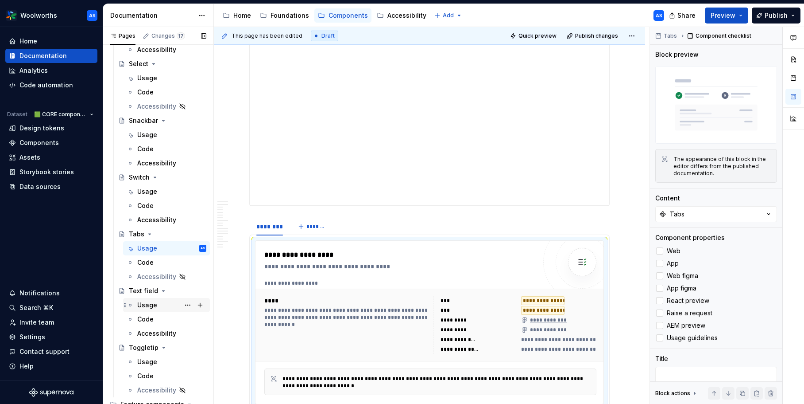
click at [152, 306] on div "Usage" at bounding box center [147, 304] width 20 height 9
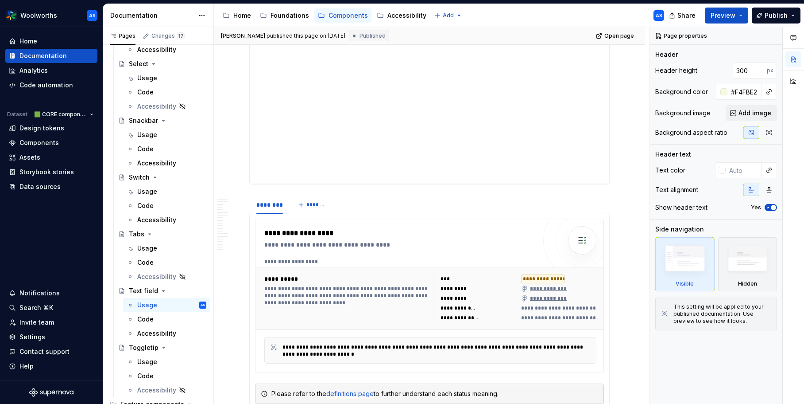
scroll to position [272, 0]
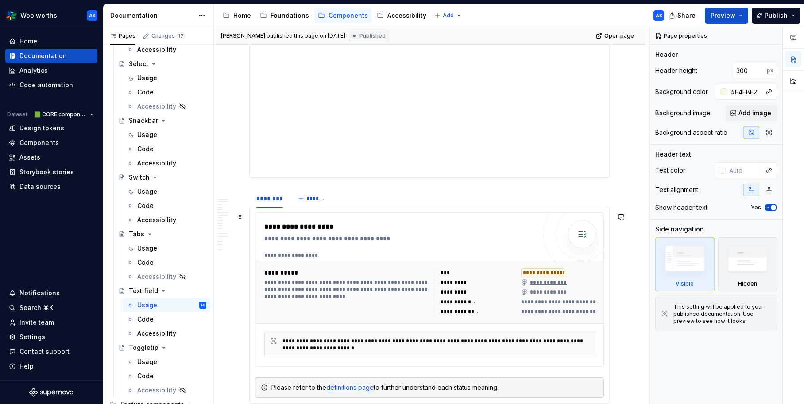
click at [476, 247] on div "**********" at bounding box center [400, 289] width 272 height 136
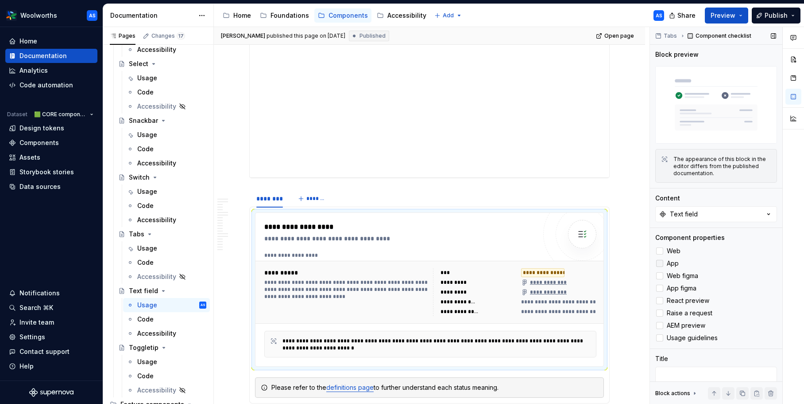
click at [661, 263] on div at bounding box center [659, 263] width 7 height 7
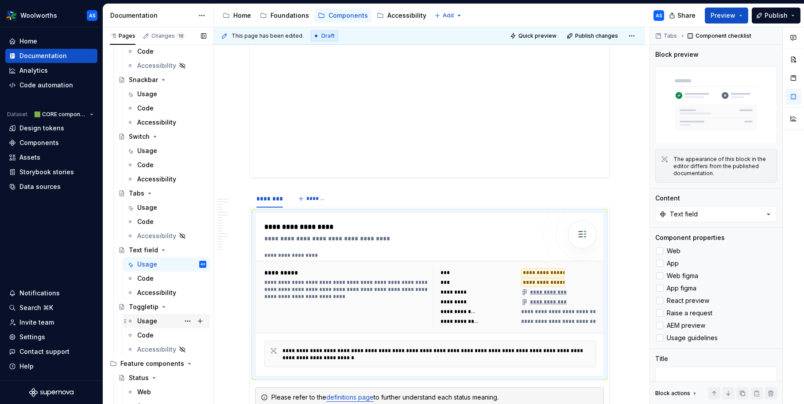
scroll to position [1098, 0]
click at [162, 321] on div "Usage" at bounding box center [171, 320] width 69 height 12
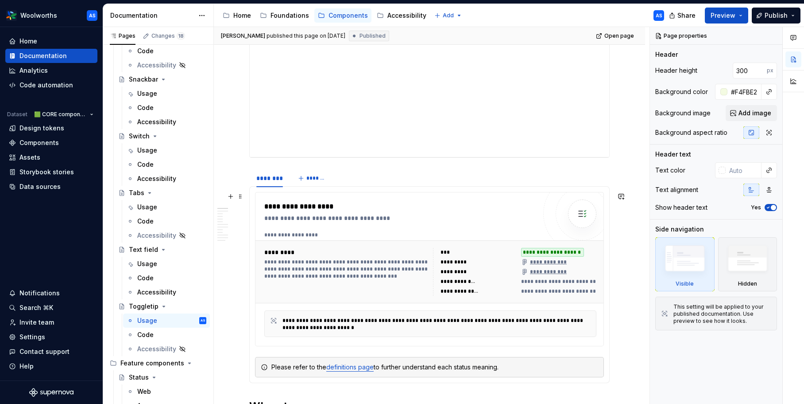
scroll to position [262, 0]
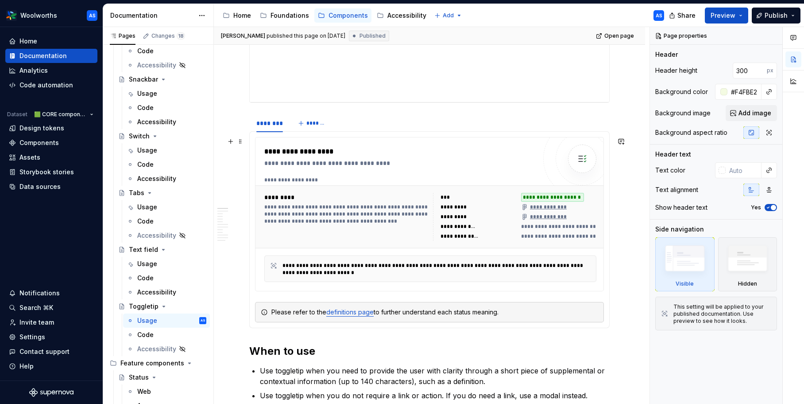
click at [456, 185] on div "**********" at bounding box center [431, 216] width 350 height 63
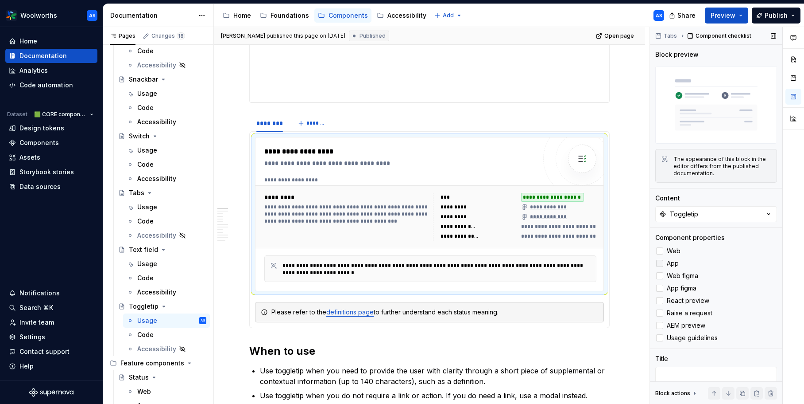
click at [658, 261] on div at bounding box center [659, 263] width 7 height 7
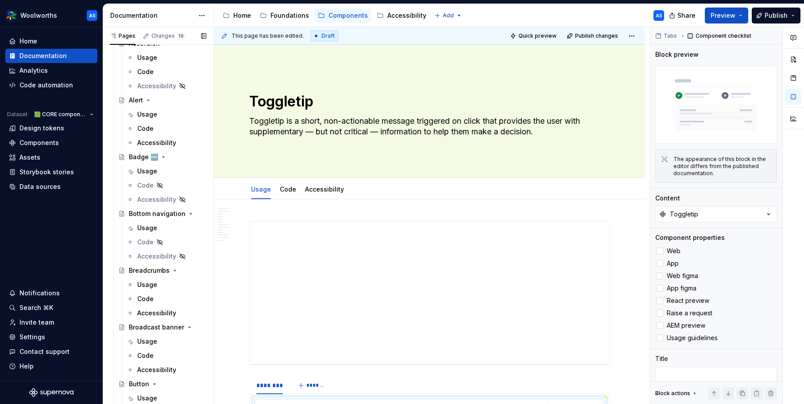
scroll to position [0, 0]
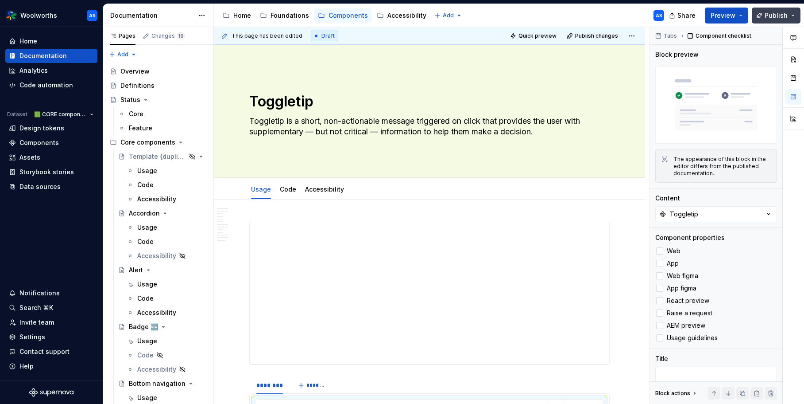
click at [789, 12] on button "Publish" at bounding box center [776, 16] width 49 height 16
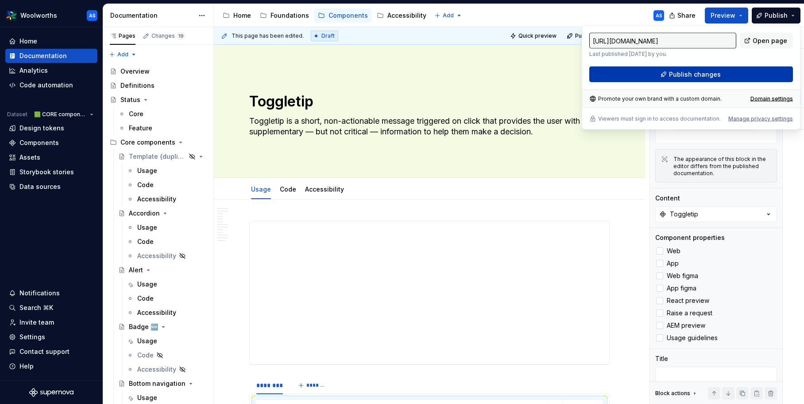
click at [699, 73] on span "Publish changes" at bounding box center [695, 74] width 52 height 9
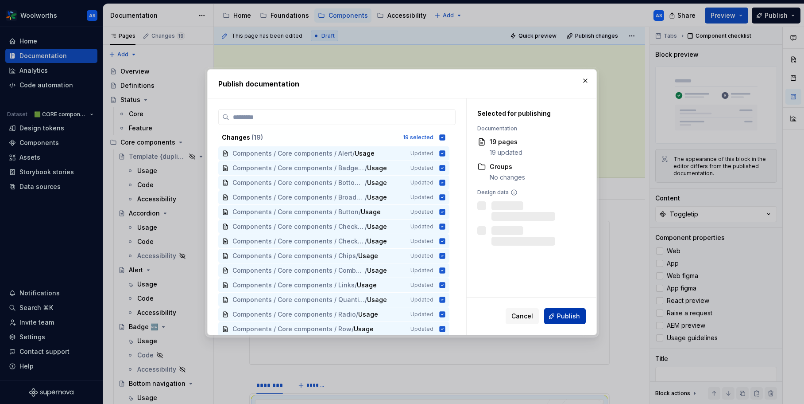
click at [578, 312] on span "Publish" at bounding box center [568, 315] width 23 height 9
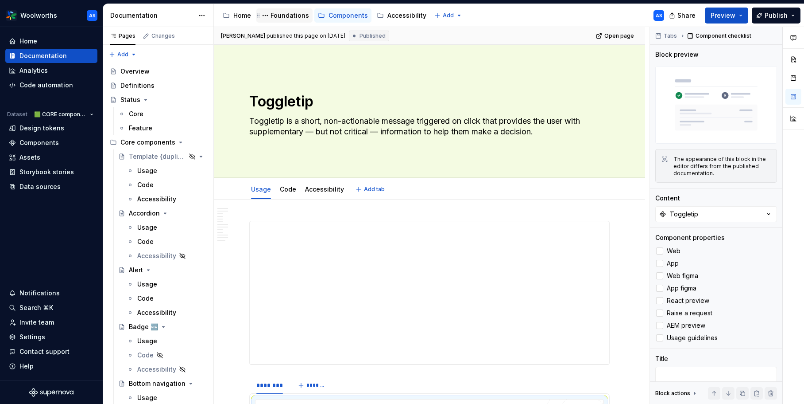
type textarea "*"
